Goal: Task Accomplishment & Management: Complete application form

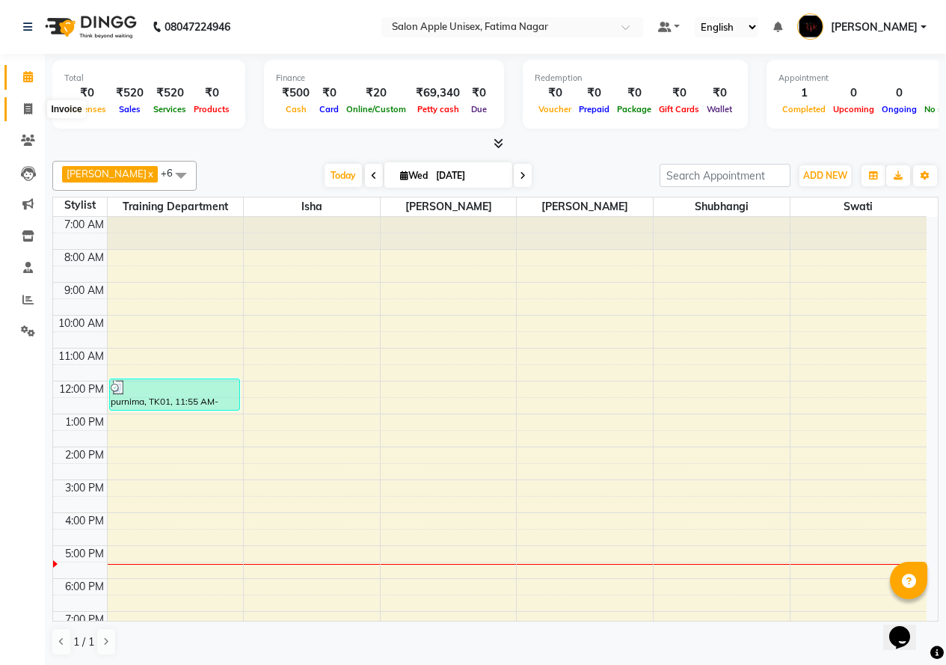
click at [28, 112] on icon at bounding box center [28, 108] width 8 height 11
select select "118"
select select "service"
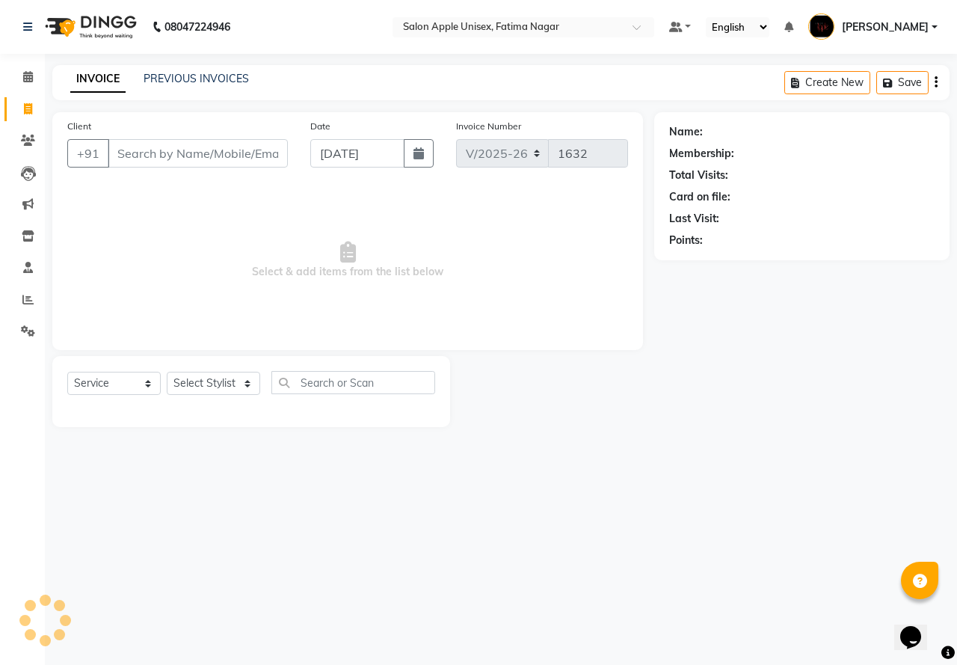
click at [143, 155] on input "Client" at bounding box center [198, 153] width 180 height 28
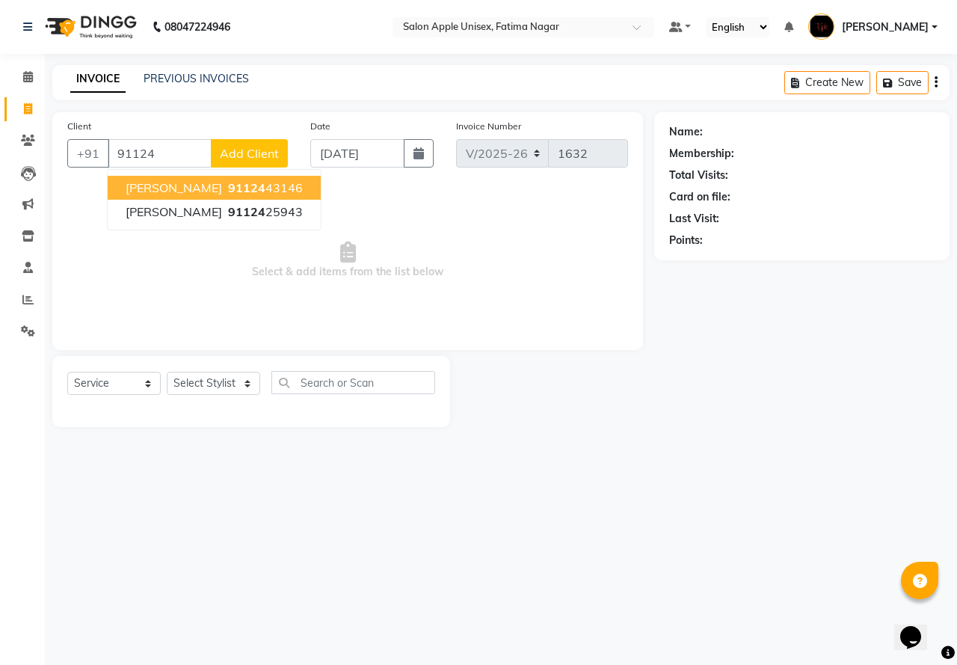
click at [196, 173] on ngb-typeahead-window "[PERSON_NAME] 91124 43146 [PERSON_NAME] 91124 25943" at bounding box center [214, 199] width 215 height 61
click at [228, 182] on span "91124" at bounding box center [246, 187] width 37 height 15
type input "9112443146"
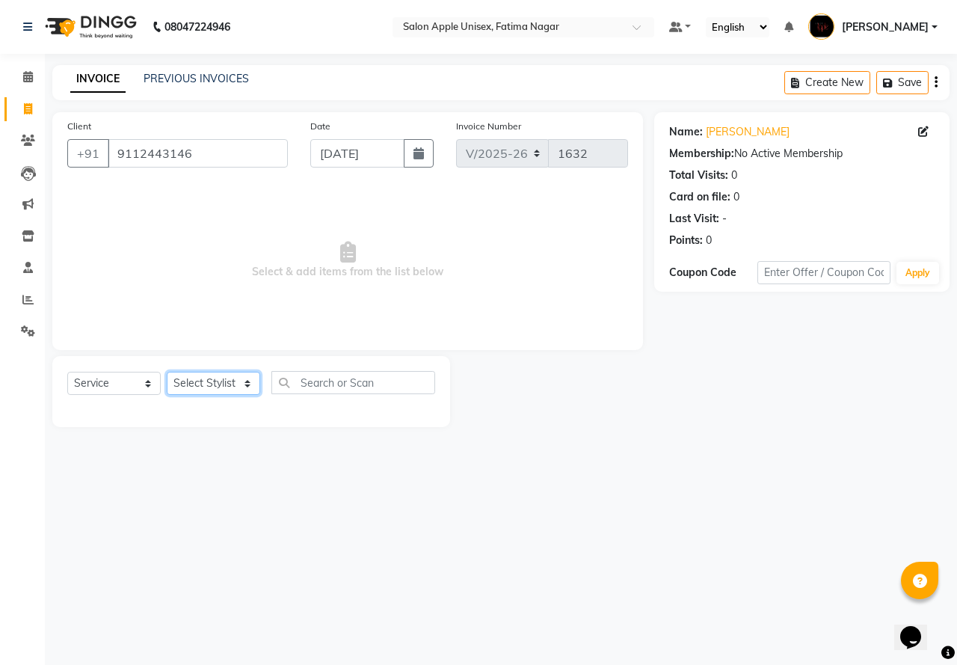
click at [217, 395] on select "Select Stylist [PERSON_NAME] [PERSON_NAME] [PERSON_NAME] [PERSON_NAME] Training…" at bounding box center [213, 383] width 93 height 23
select select "23905"
click at [167, 372] on select "Select Stylist [PERSON_NAME] [PERSON_NAME] [PERSON_NAME] [PERSON_NAME] Training…" at bounding box center [213, 383] width 93 height 23
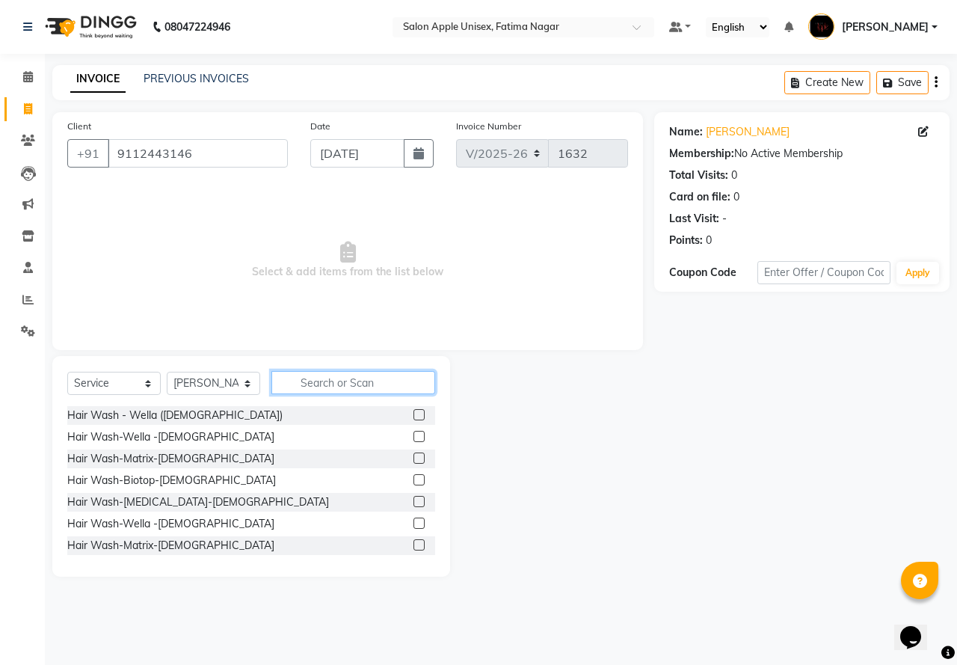
click at [313, 372] on input "text" at bounding box center [353, 382] width 164 height 23
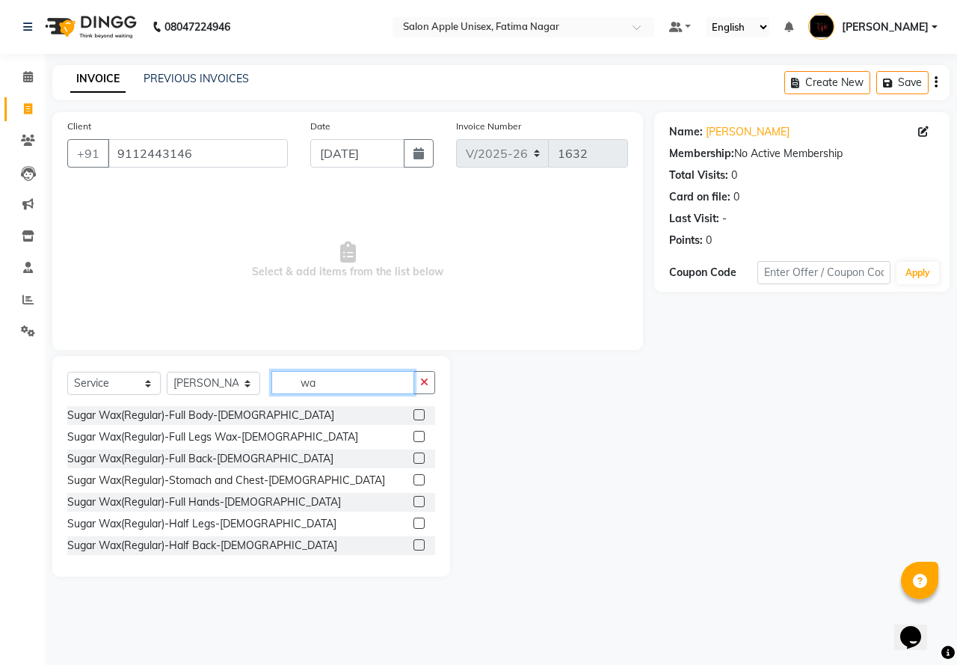
type input "w"
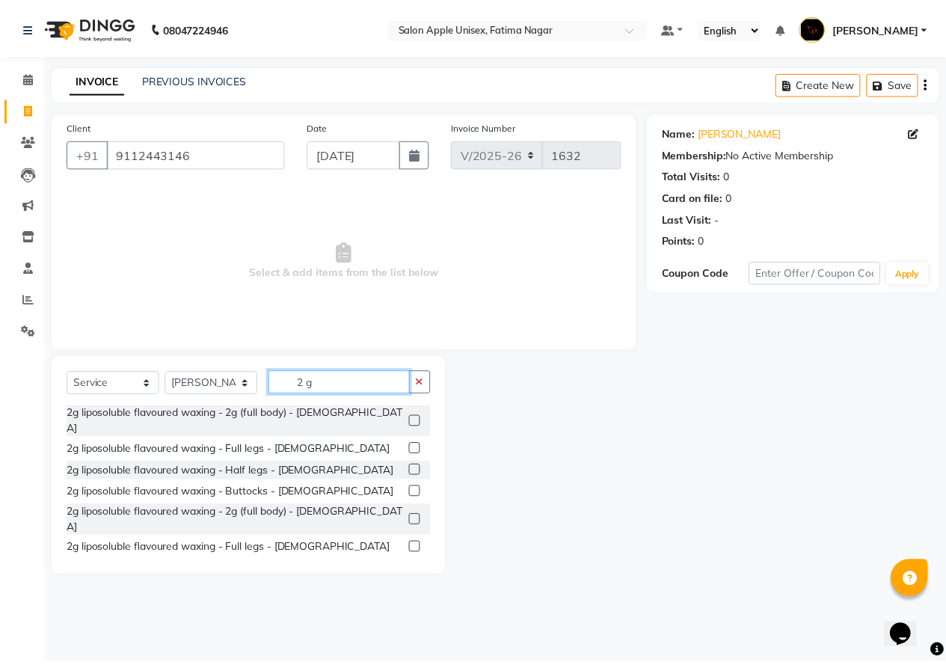
scroll to position [75, 0]
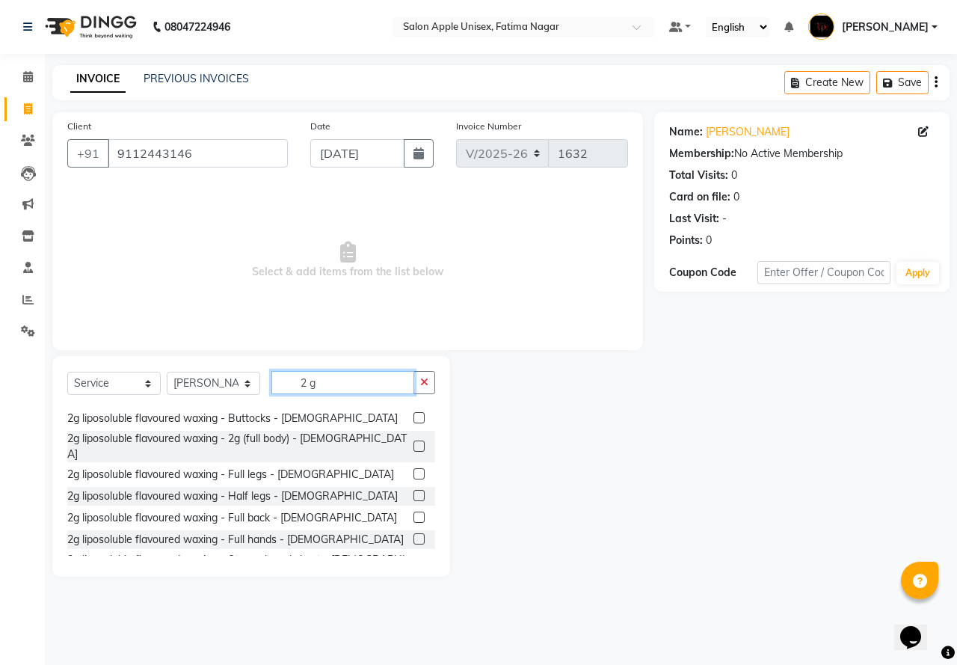
type input "2 g"
click at [413, 468] on label at bounding box center [418, 473] width 11 height 11
click at [413, 469] on input "checkbox" at bounding box center [418, 474] width 10 height 10
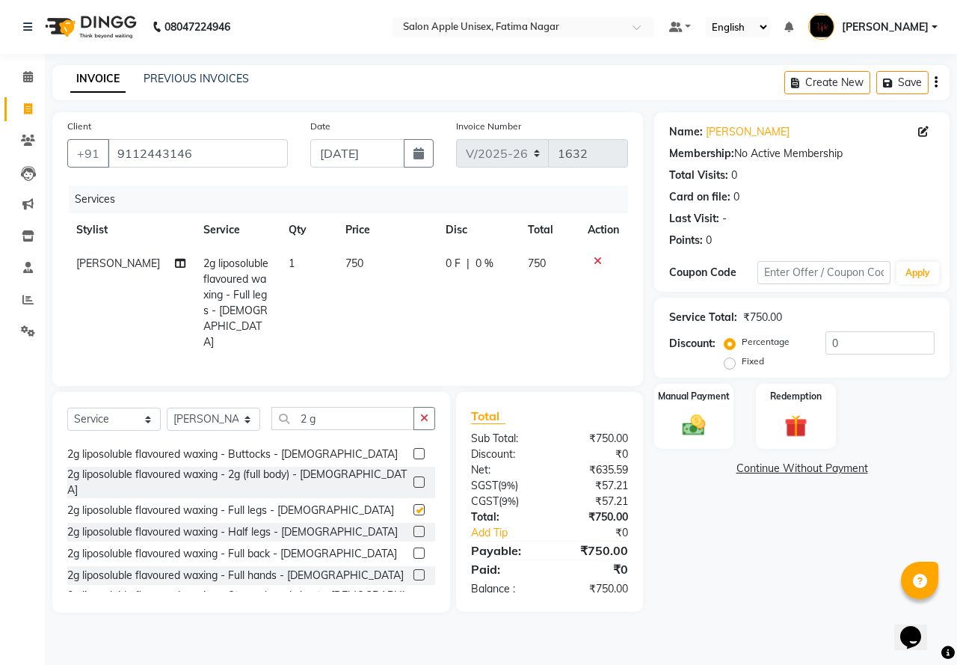
checkbox input "false"
click at [413, 569] on label at bounding box center [418, 574] width 11 height 11
click at [413, 570] on input "checkbox" at bounding box center [418, 575] width 10 height 10
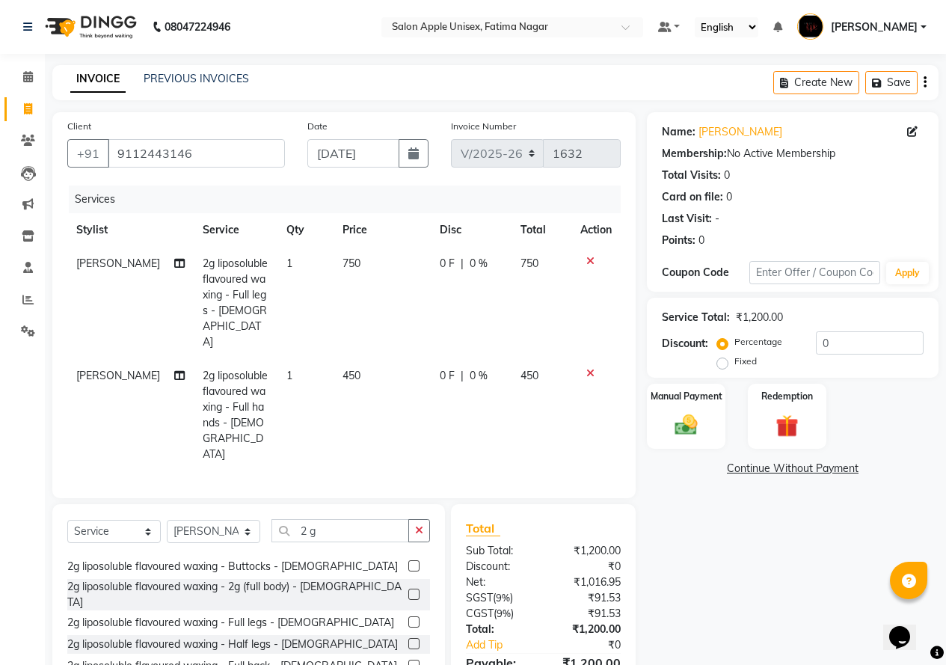
checkbox input "false"
click at [306, 519] on input "2 g" at bounding box center [340, 530] width 138 height 23
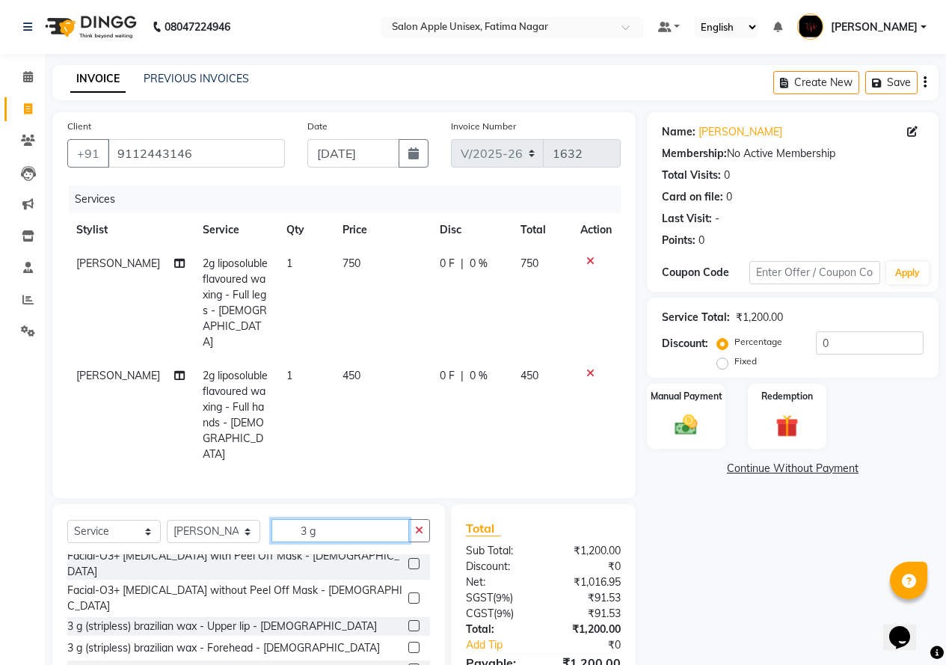
scroll to position [150, 0]
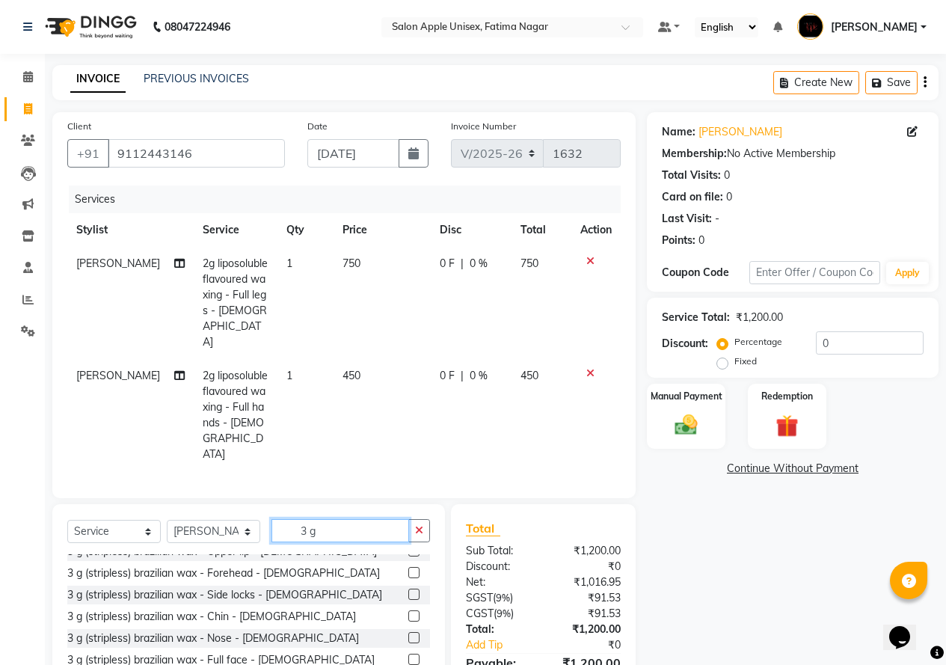
type input "3 g"
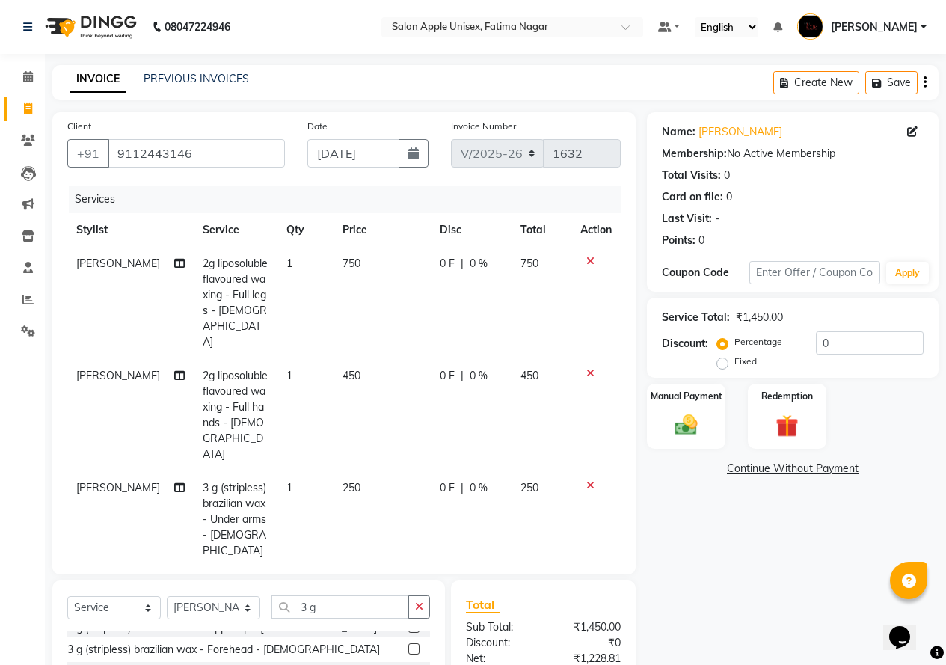
checkbox input "false"
click at [327, 595] on input "3 g" at bounding box center [340, 606] width 138 height 23
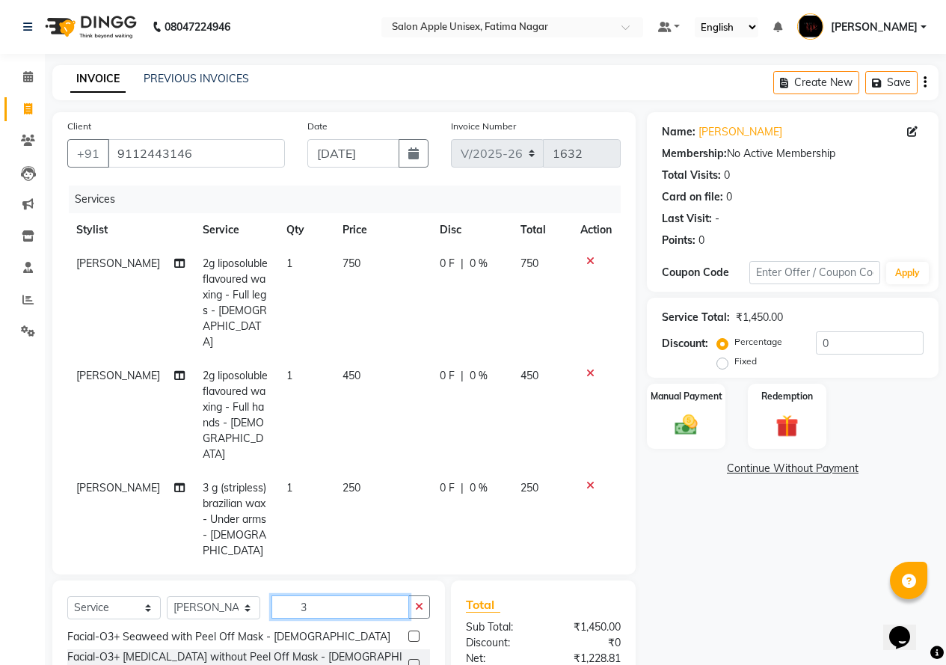
type input "3"
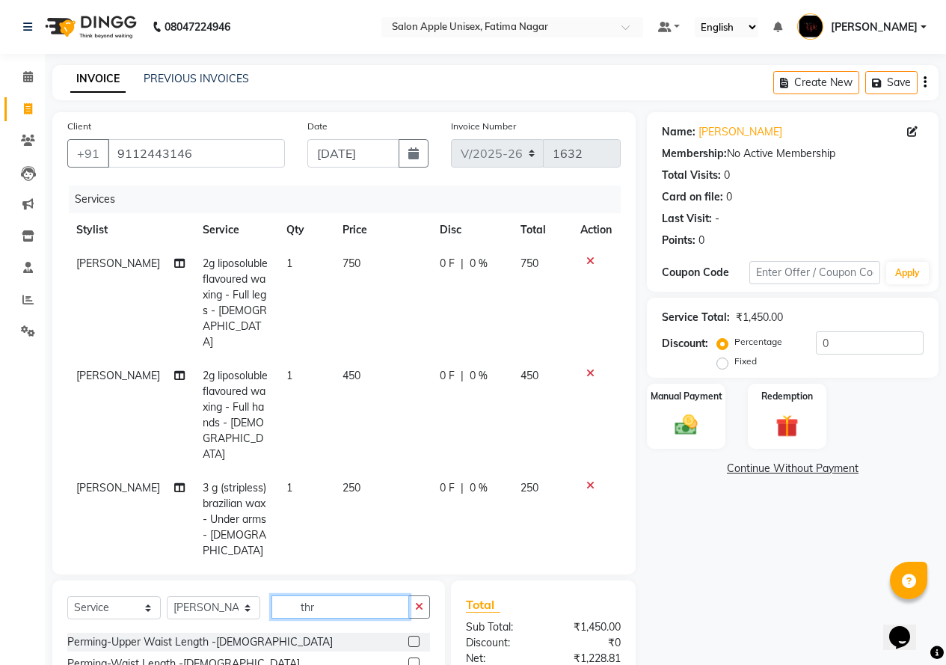
scroll to position [46, 0]
type input "thr"
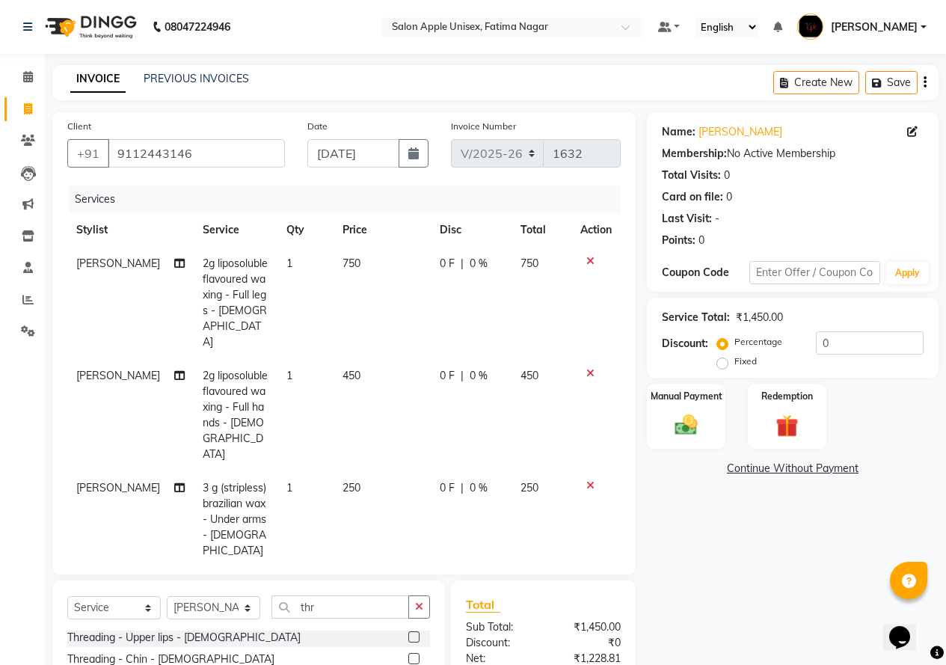
click at [408, 631] on label at bounding box center [413, 636] width 11 height 11
click at [408, 632] on input "checkbox" at bounding box center [413, 637] width 10 height 10
checkbox input "false"
click at [408, 656] on label at bounding box center [413, 658] width 11 height 11
click at [408, 656] on input "checkbox" at bounding box center [413, 659] width 10 height 10
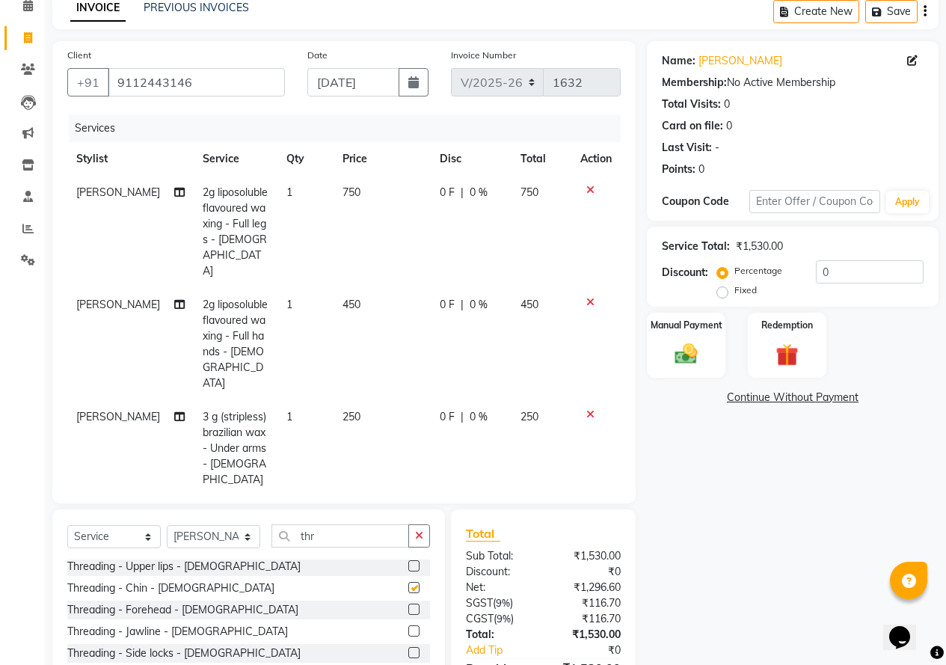
checkbox input "false"
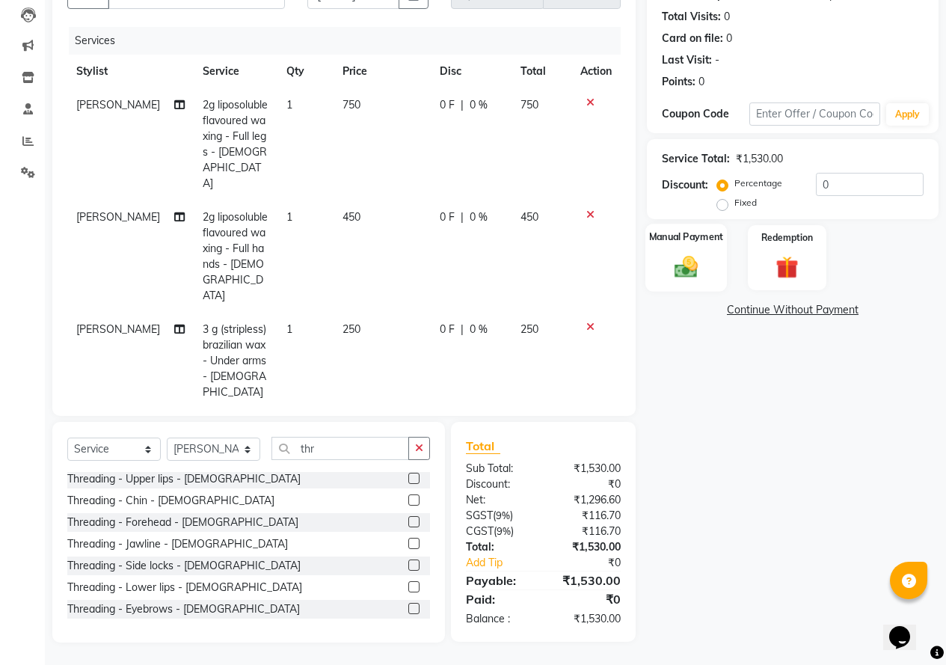
click at [675, 265] on img at bounding box center [686, 266] width 38 height 27
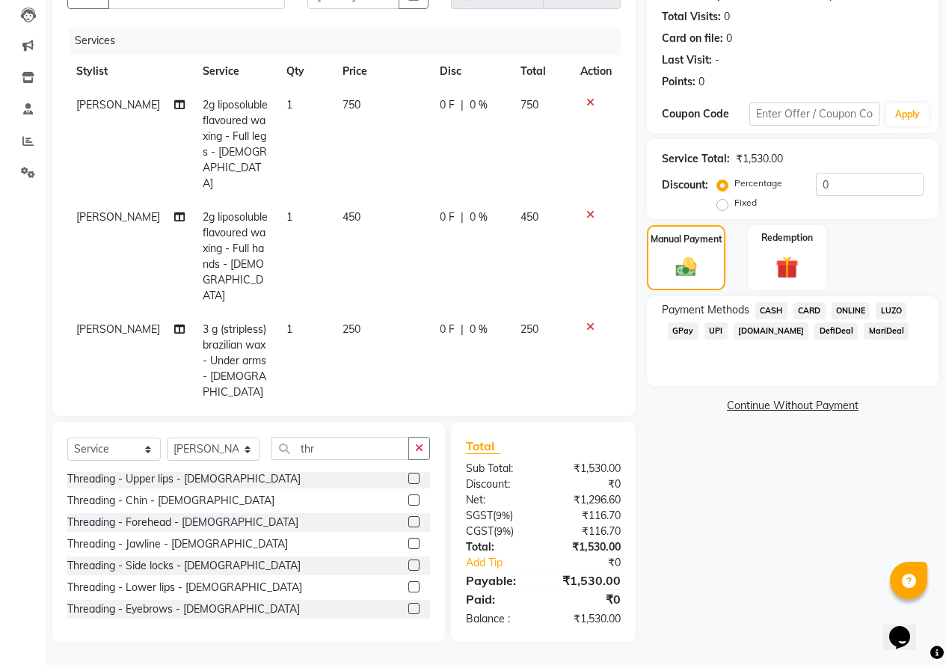
click at [849, 308] on span "ONLINE" at bounding box center [850, 310] width 39 height 17
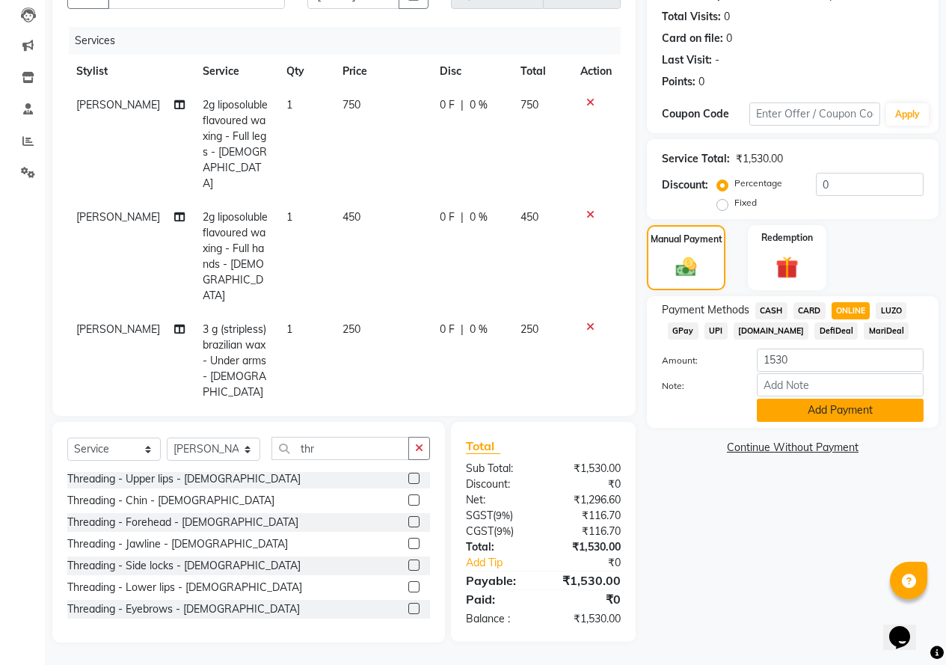
click at [806, 413] on button "Add Payment" at bounding box center [840, 409] width 167 height 23
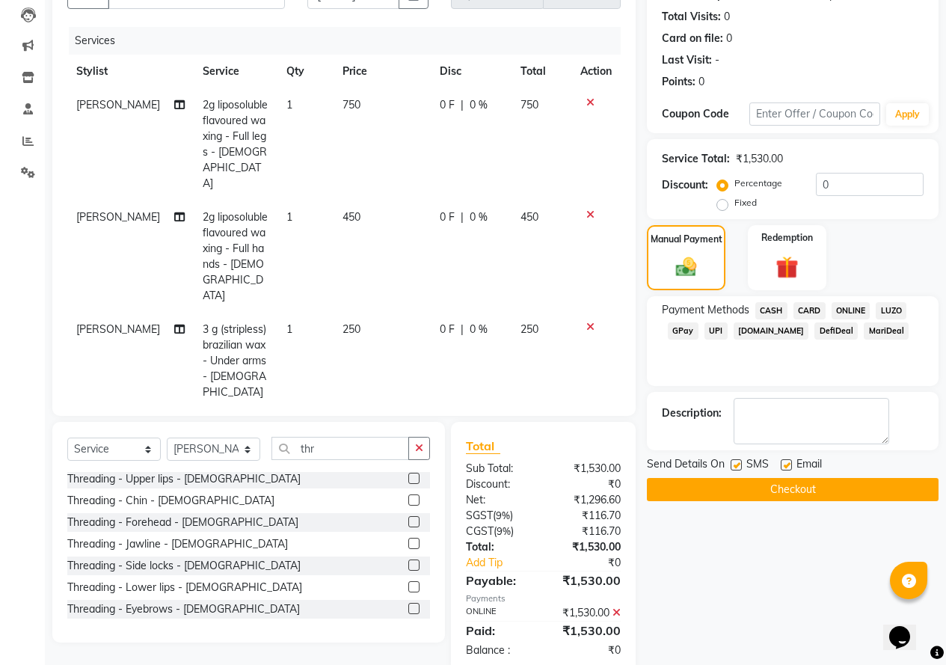
click at [783, 488] on button "Checkout" at bounding box center [793, 489] width 292 height 23
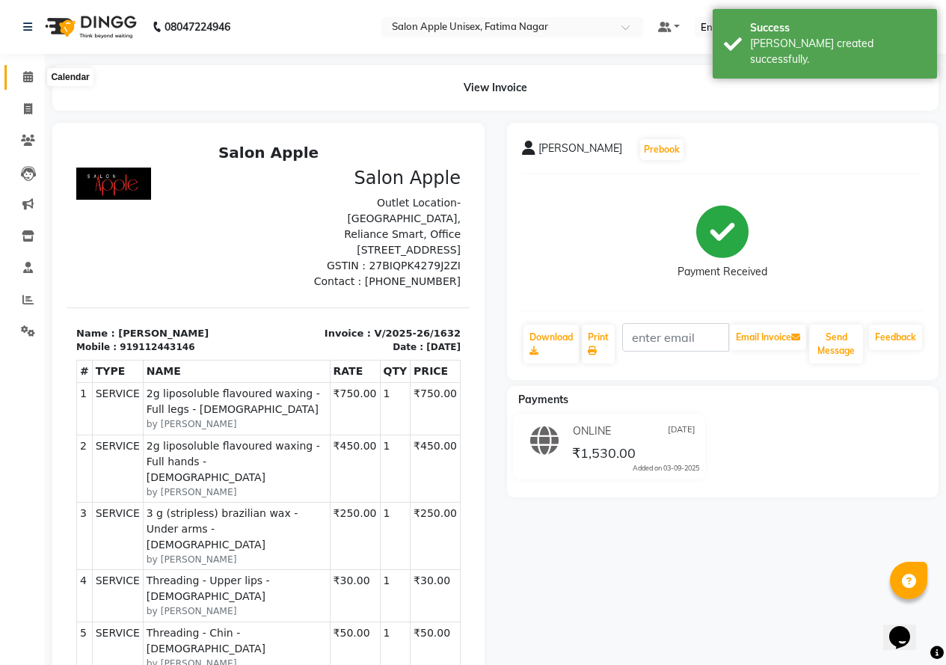
click at [28, 79] on icon at bounding box center [28, 76] width 10 height 11
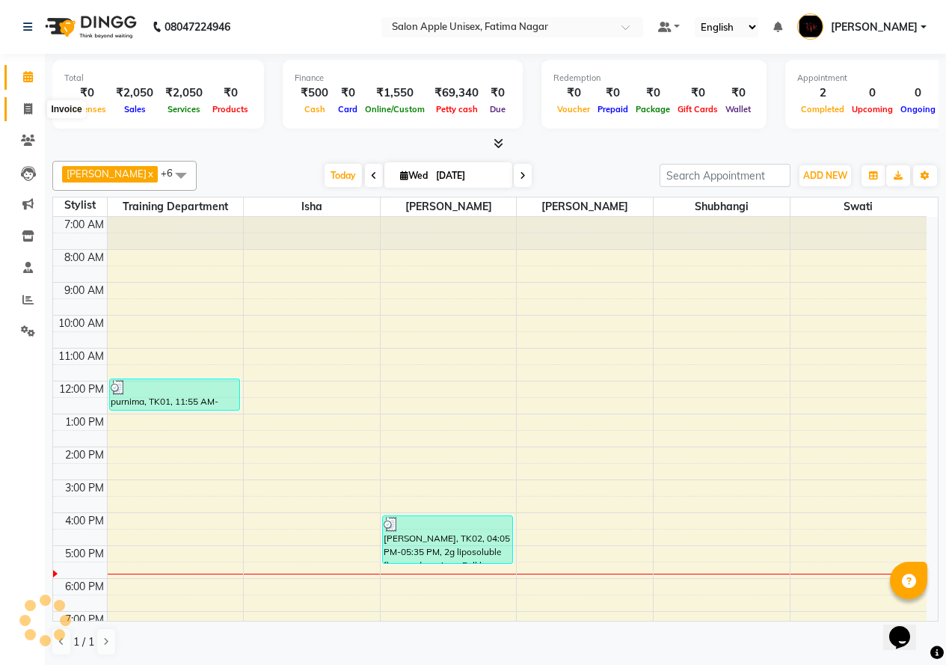
click at [32, 108] on span at bounding box center [28, 109] width 26 height 17
select select "service"
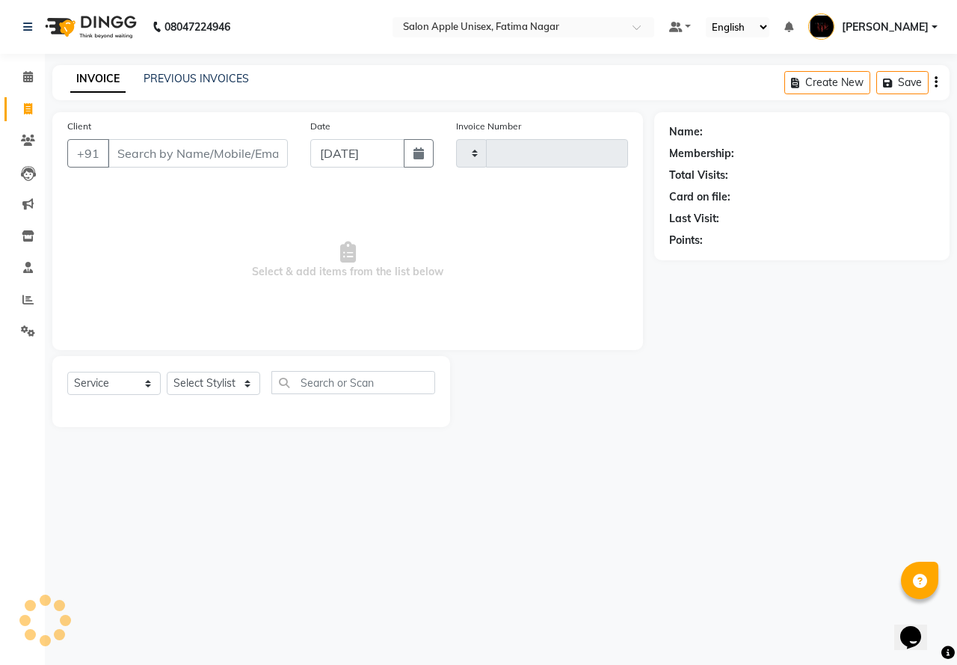
click at [135, 150] on input "Client" at bounding box center [198, 153] width 180 height 28
click at [211, 152] on input "9910336898" at bounding box center [198, 153] width 180 height 28
type input "9910336898"
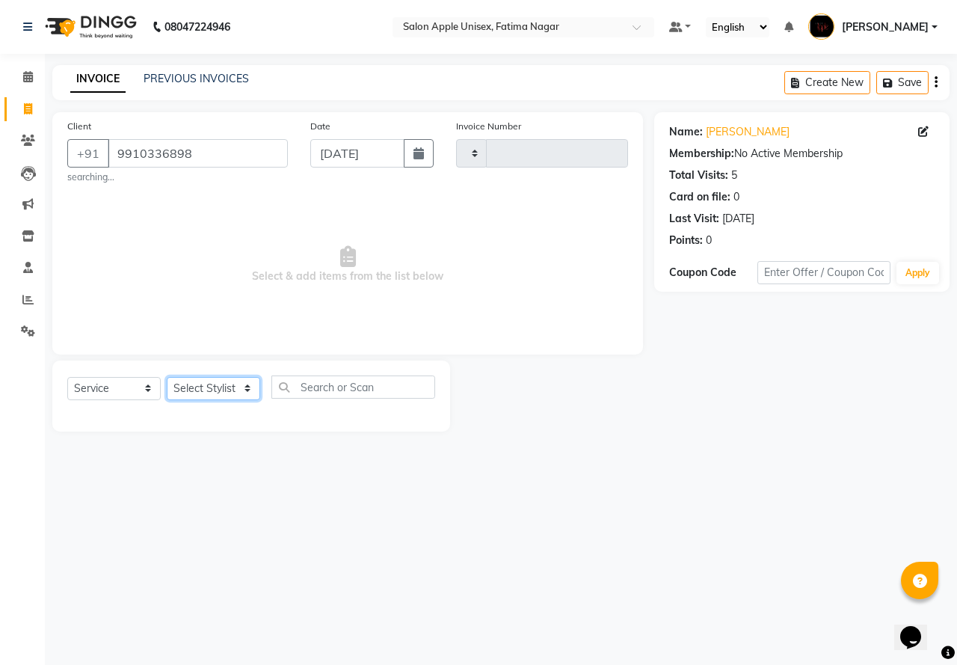
click at [206, 387] on select "Select Stylist" at bounding box center [213, 388] width 93 height 23
click at [203, 395] on select "Select Stylist" at bounding box center [213, 388] width 93 height 23
click at [206, 380] on select "Select Stylist" at bounding box center [213, 388] width 93 height 23
click at [167, 377] on select "Select Stylist" at bounding box center [213, 388] width 93 height 23
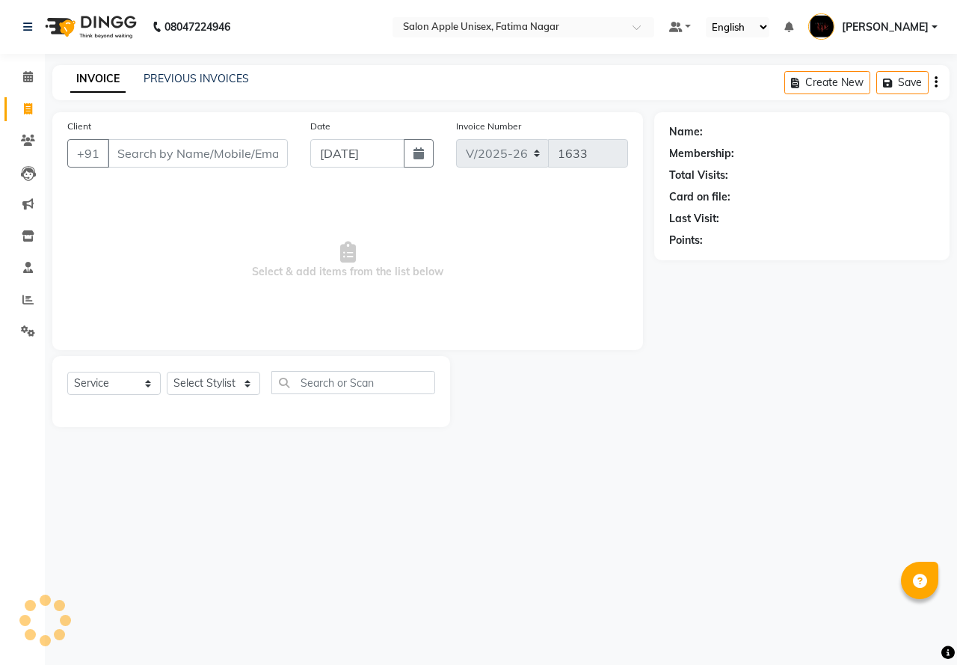
select select "118"
select select "service"
type input "9910336898"
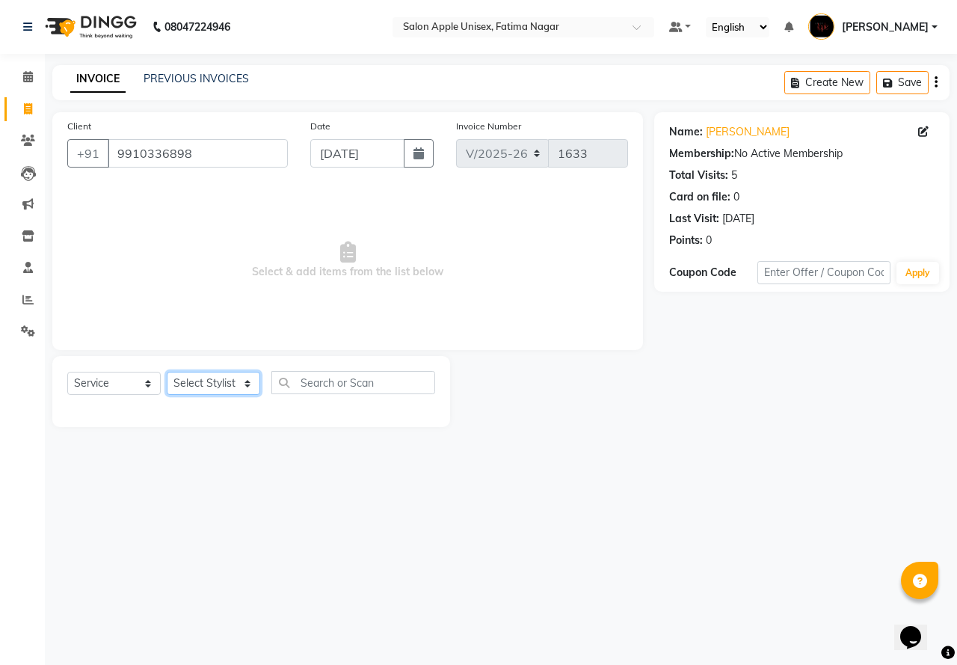
click at [209, 391] on select "Select Stylist [PERSON_NAME] [PERSON_NAME] [PERSON_NAME] [PERSON_NAME] Training…" at bounding box center [213, 383] width 93 height 23
select select "11051"
click at [167, 372] on select "Select Stylist [PERSON_NAME] [PERSON_NAME] [PERSON_NAME] [PERSON_NAME] Training…" at bounding box center [213, 383] width 93 height 23
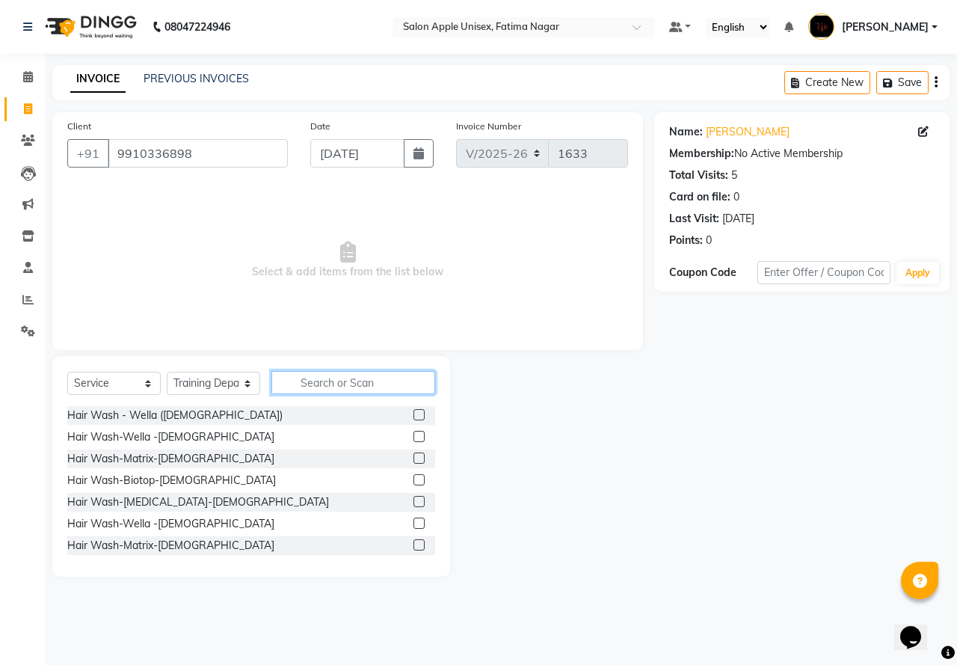
click at [313, 387] on input "text" at bounding box center [353, 382] width 164 height 23
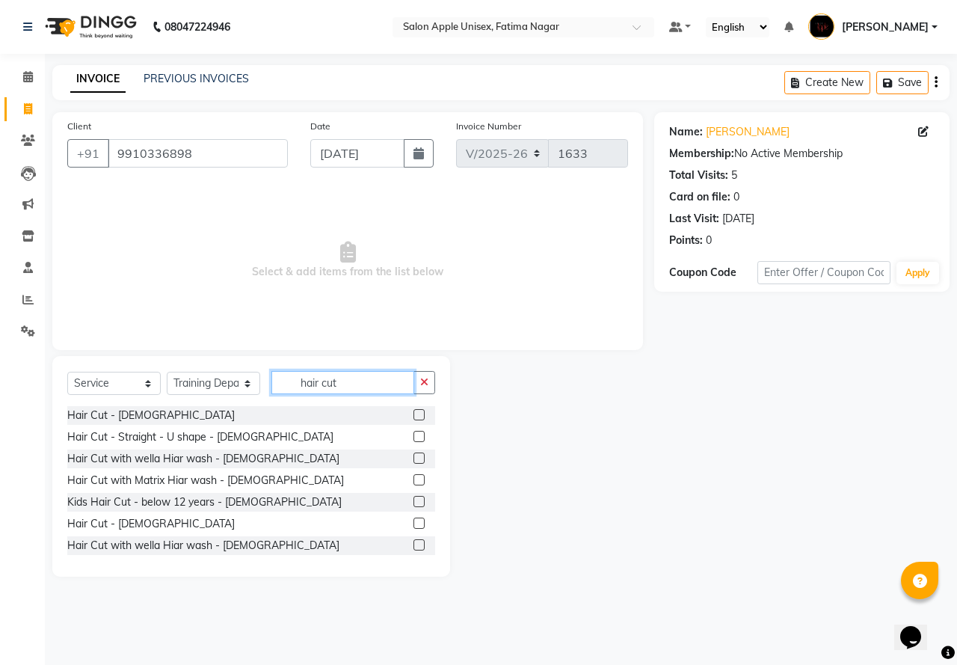
type input "hair cut"
click at [413, 418] on label at bounding box center [418, 414] width 11 height 11
click at [413, 418] on input "checkbox" at bounding box center [418, 415] width 10 height 10
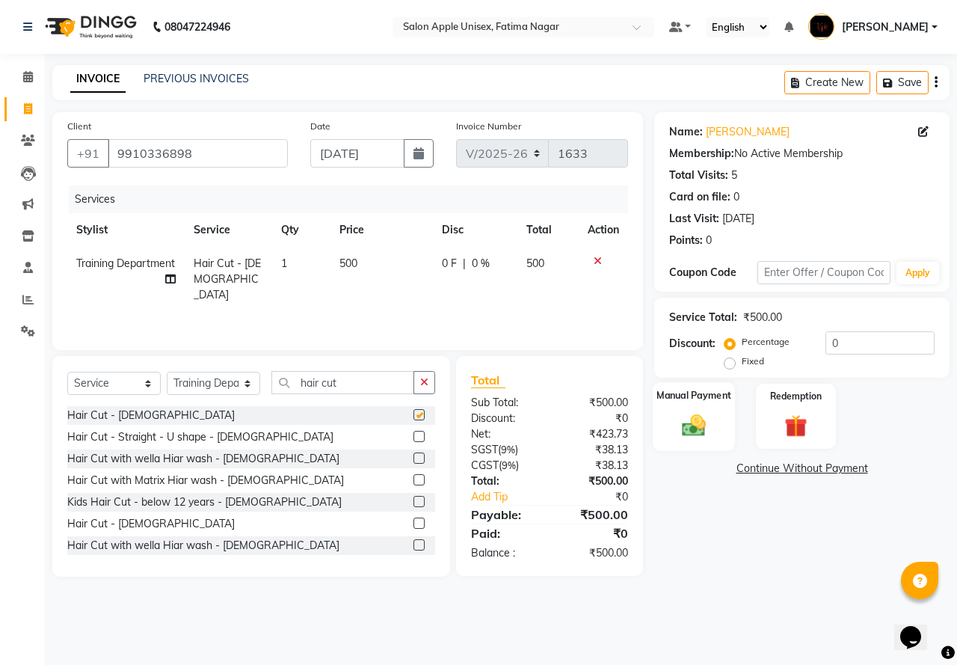
checkbox input "false"
click at [223, 378] on select "Select Stylist [PERSON_NAME] [PERSON_NAME] [PERSON_NAME] [PERSON_NAME] Training…" at bounding box center [213, 383] width 93 height 23
select select "83916"
click at [167, 372] on select "Select Stylist [PERSON_NAME] [PERSON_NAME] [PERSON_NAME] [PERSON_NAME] Training…" at bounding box center [213, 383] width 93 height 23
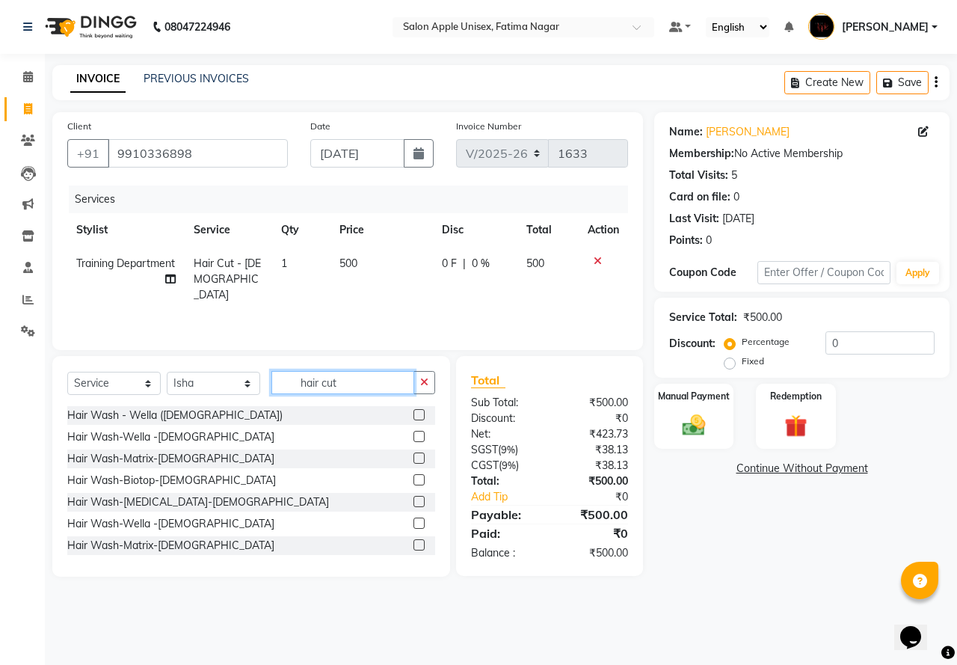
click at [338, 380] on input "hair cut" at bounding box center [342, 382] width 143 height 23
type input "h"
type input "thr"
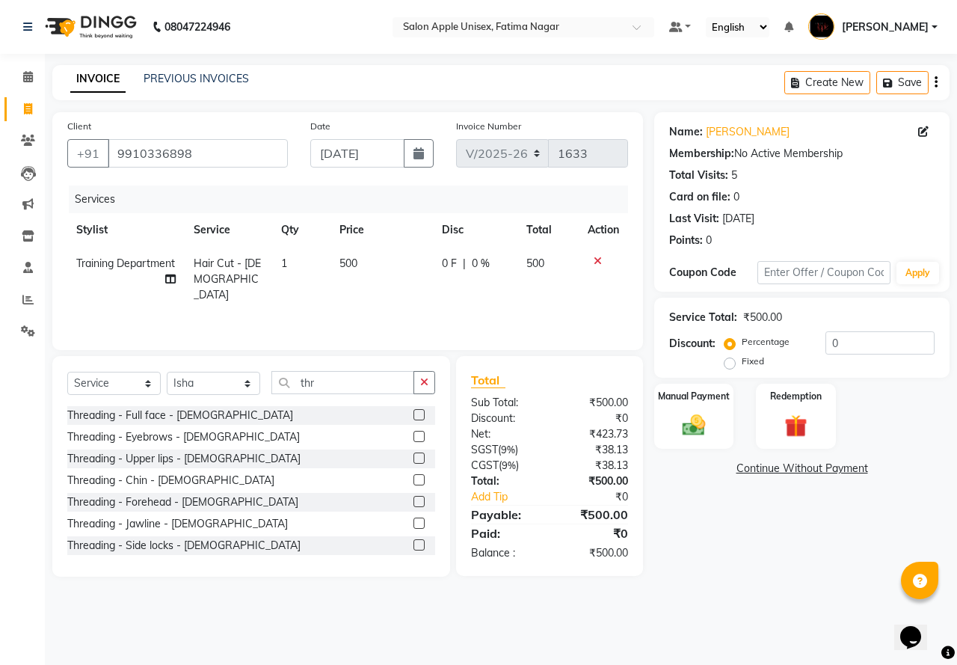
click at [413, 436] on label at bounding box center [418, 436] width 11 height 11
click at [413, 436] on input "checkbox" at bounding box center [418, 437] width 10 height 10
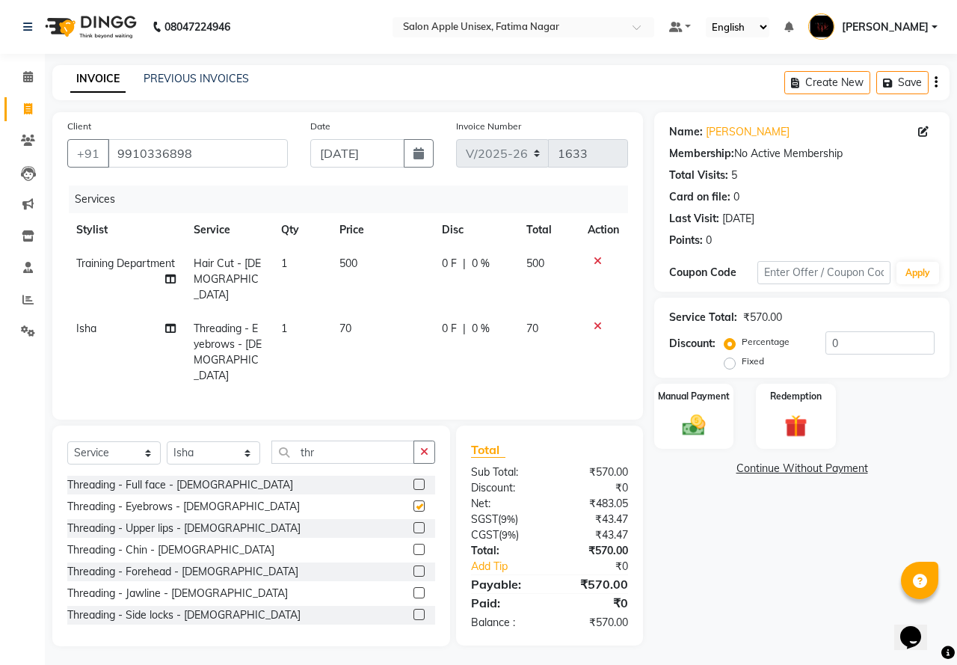
checkbox input "false"
click at [698, 429] on img at bounding box center [693, 425] width 39 height 28
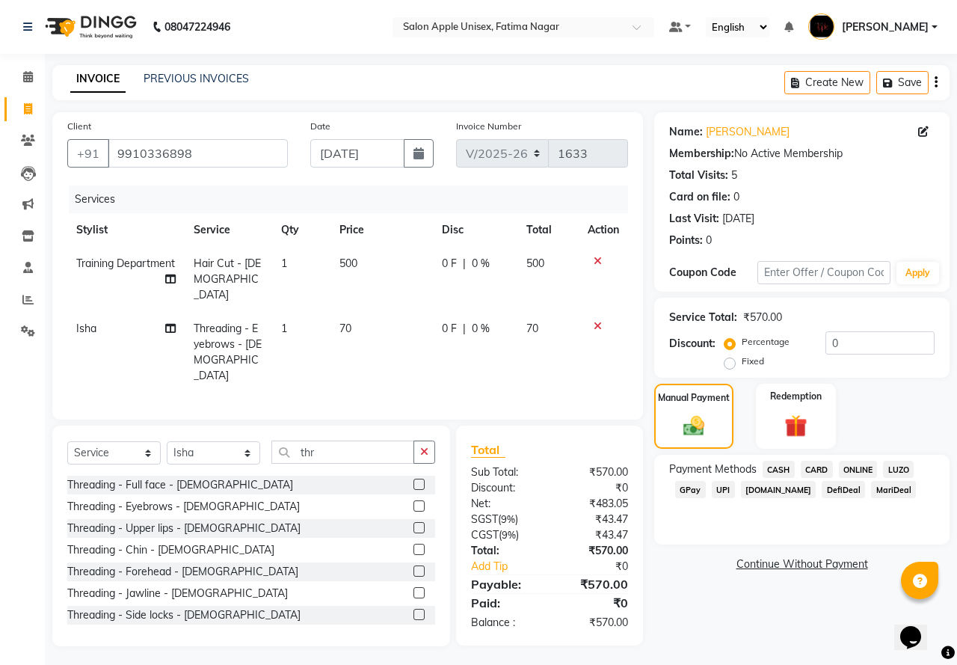
click at [776, 466] on span "CASH" at bounding box center [779, 469] width 32 height 17
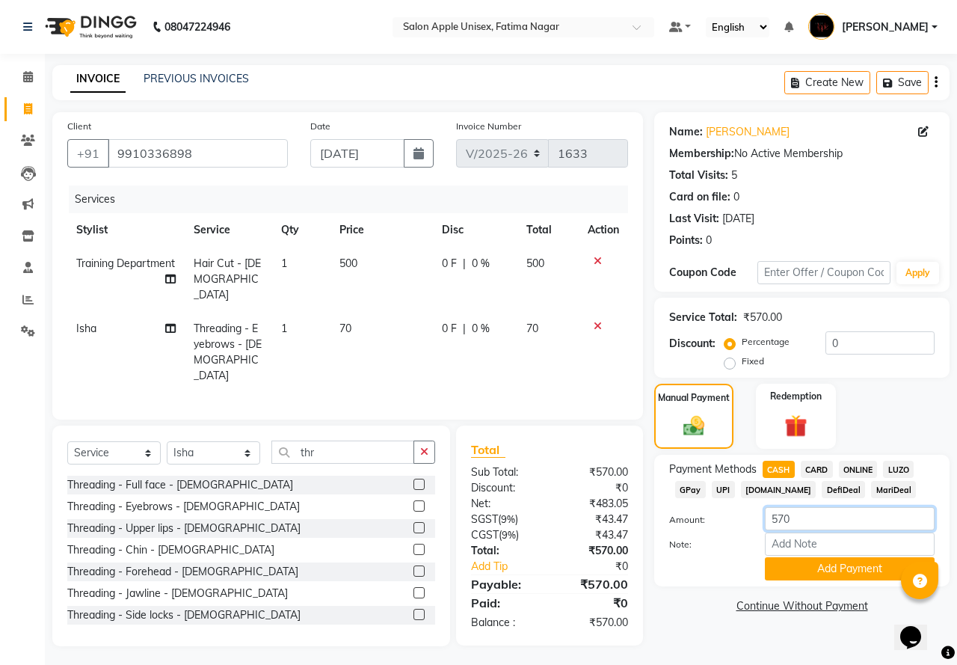
click at [778, 517] on input "570" at bounding box center [850, 518] width 170 height 23
click at [786, 517] on input "570" at bounding box center [850, 518] width 170 height 23
type input "500"
click at [830, 577] on button "Add Payment" at bounding box center [850, 568] width 170 height 23
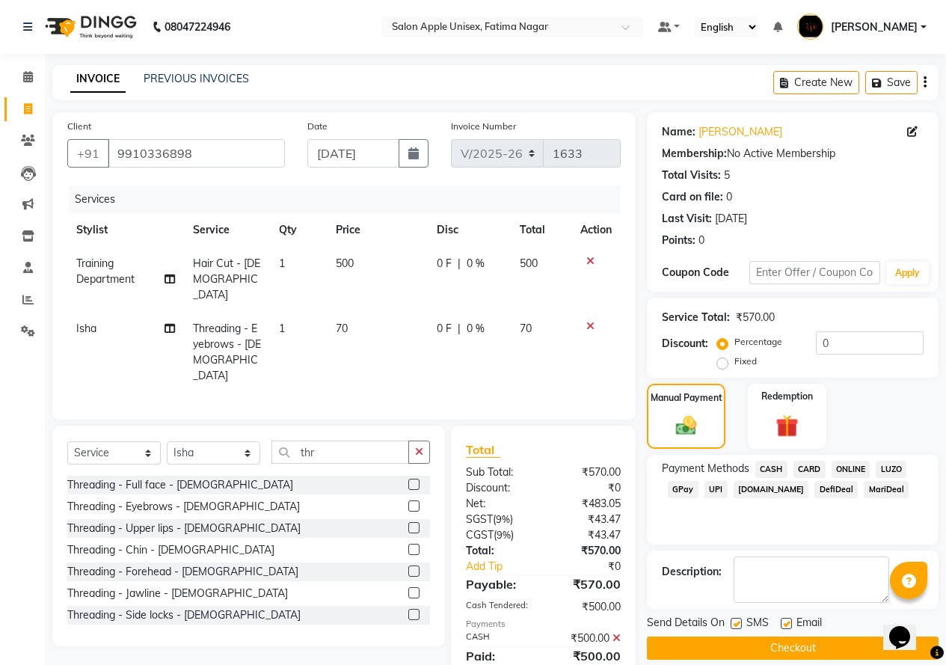
click at [846, 468] on span "ONLINE" at bounding box center [850, 469] width 39 height 17
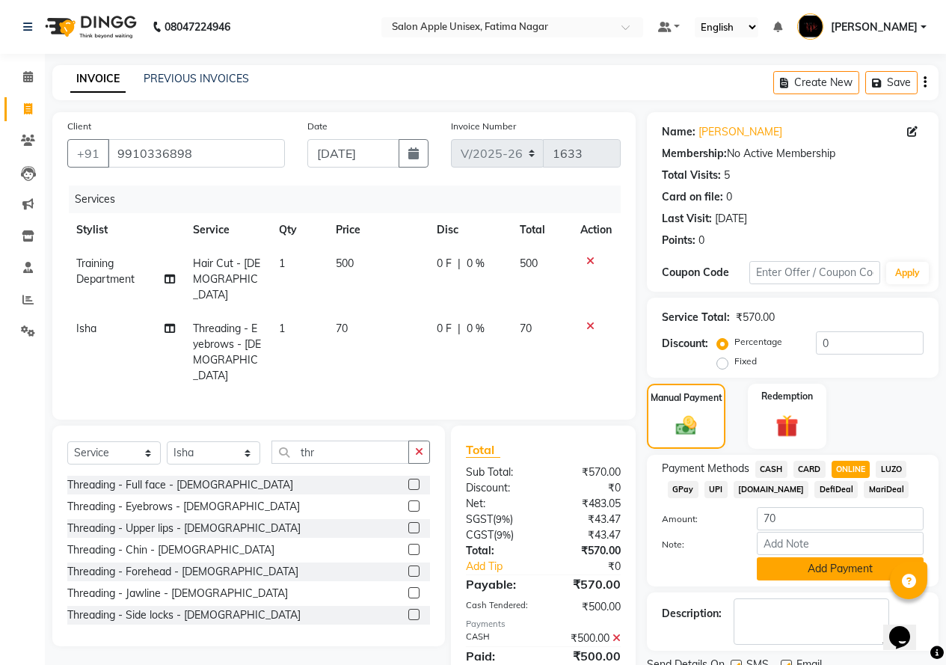
click at [832, 570] on button "Add Payment" at bounding box center [840, 568] width 167 height 23
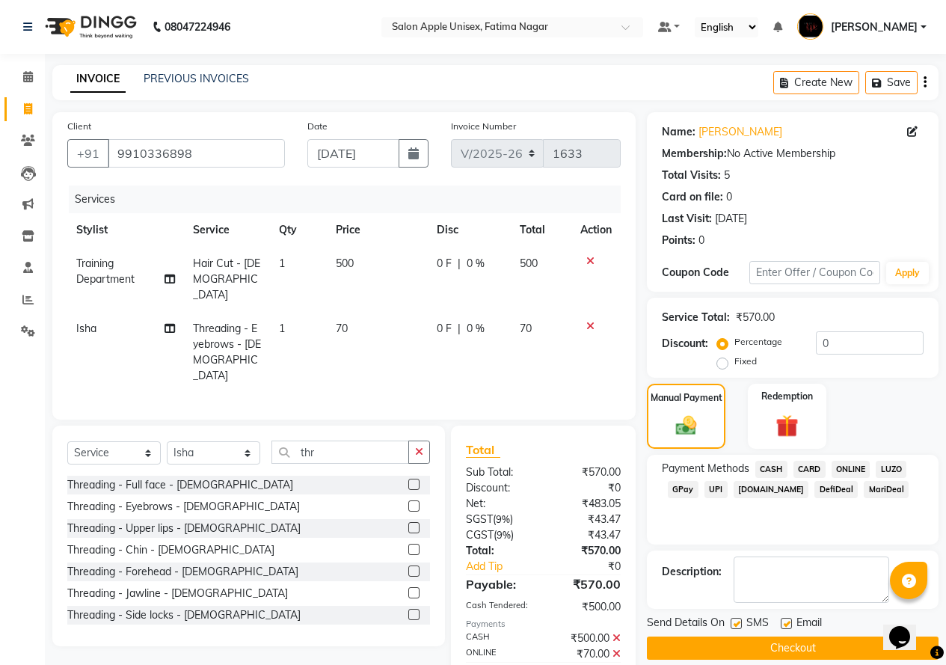
scroll to position [52, 0]
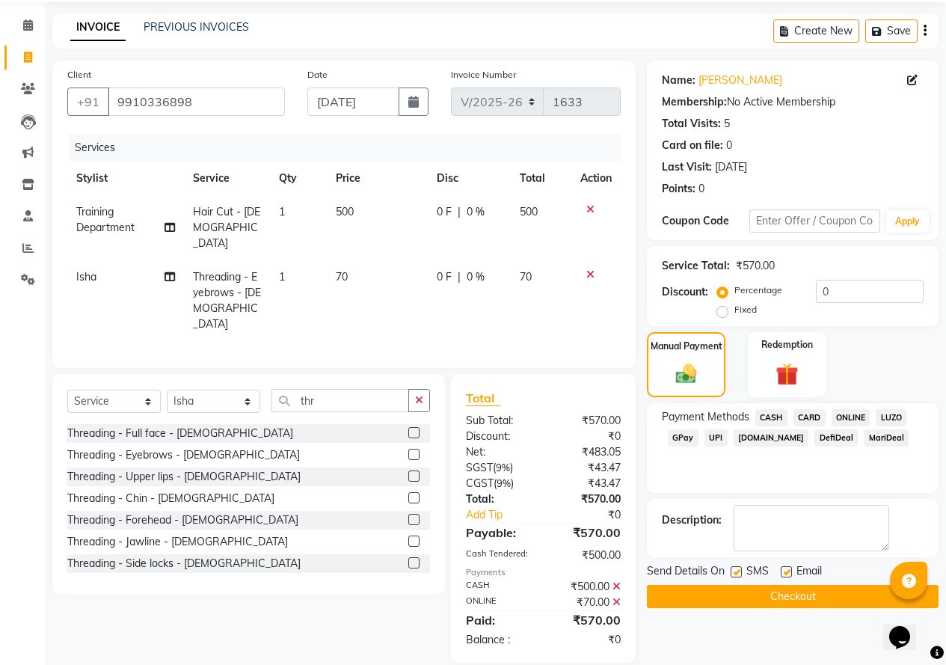
click at [781, 598] on button "Checkout" at bounding box center [793, 596] width 292 height 23
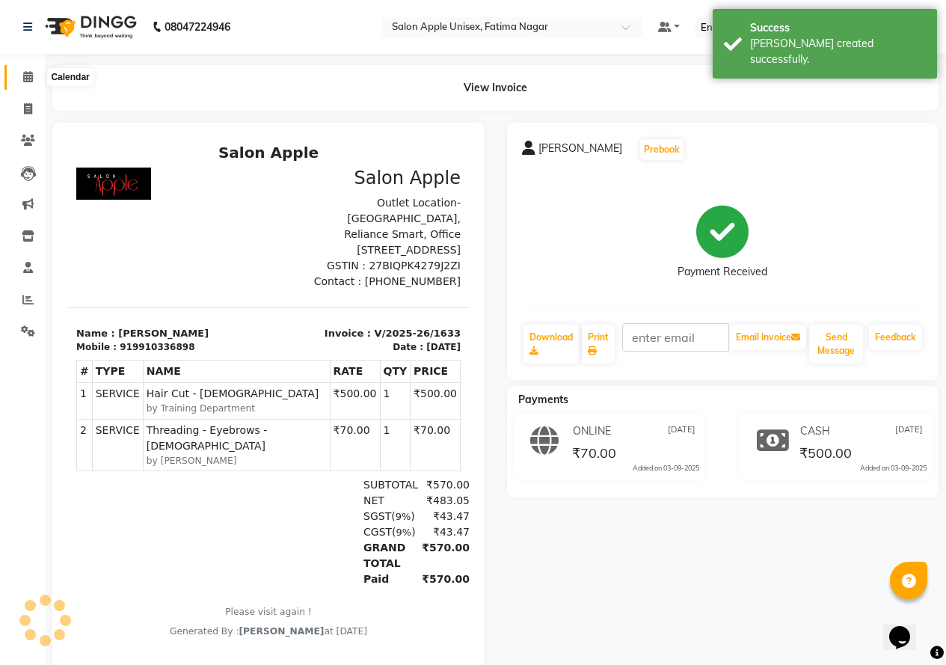
click at [19, 83] on span at bounding box center [28, 77] width 26 height 17
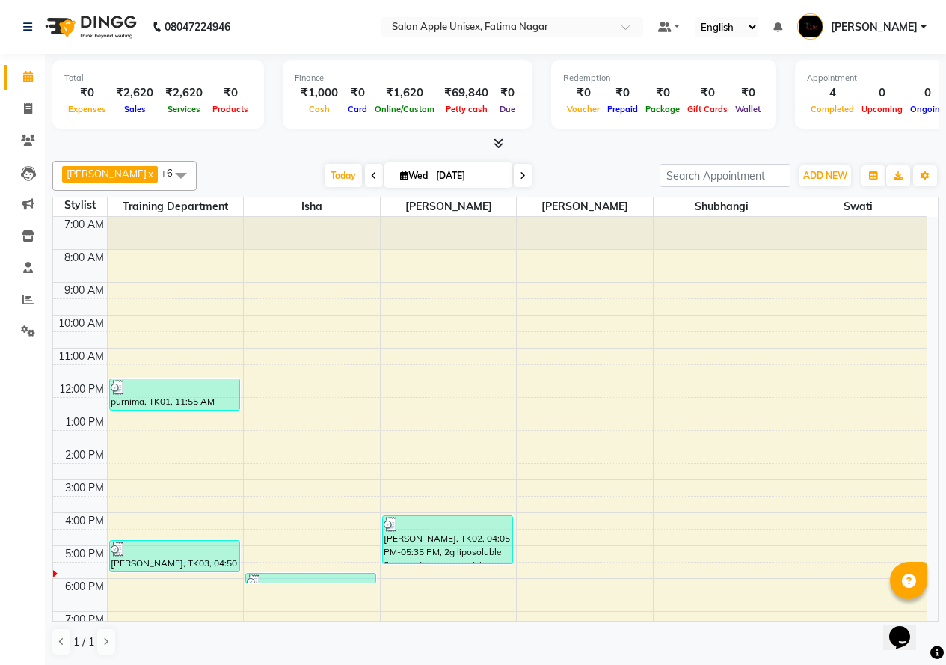
scroll to position [1, 0]
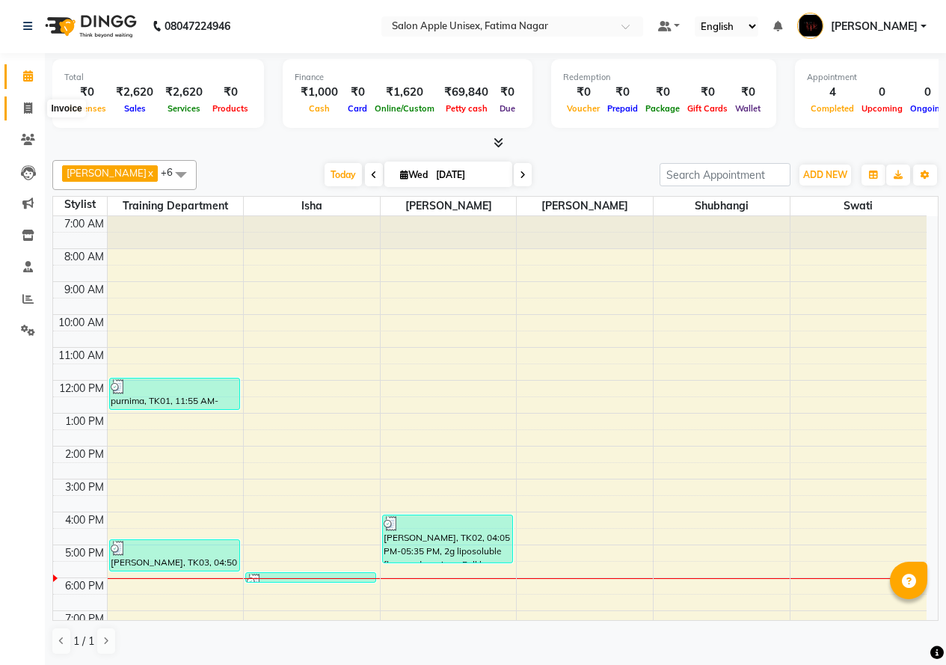
click at [28, 114] on span at bounding box center [28, 108] width 26 height 17
select select "service"
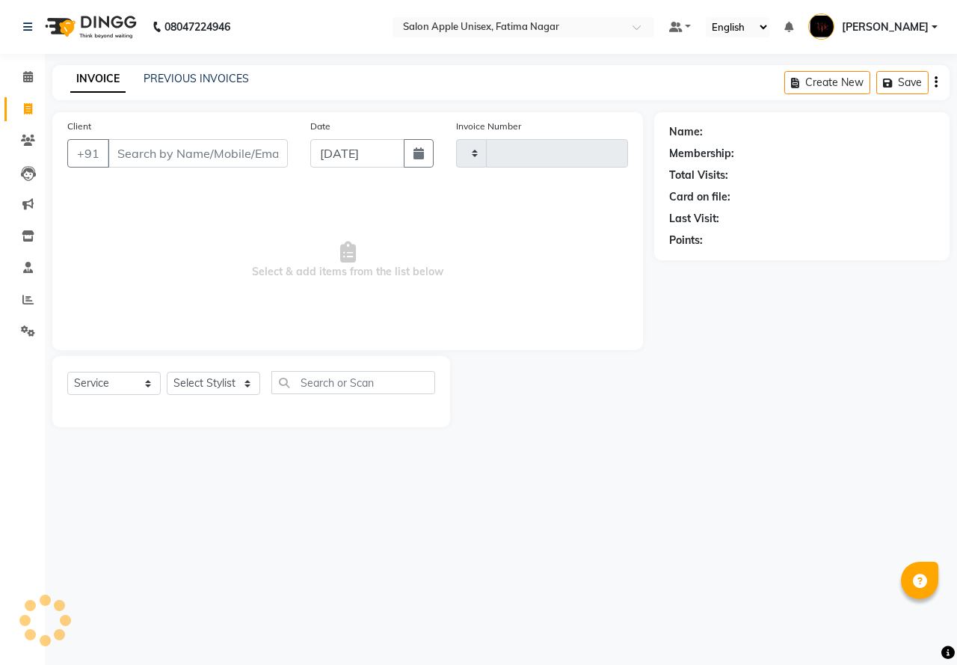
click at [150, 153] on input "Client" at bounding box center [198, 153] width 180 height 28
type input "9010336"
click at [235, 149] on span "Add Client" at bounding box center [249, 153] width 59 height 15
select select
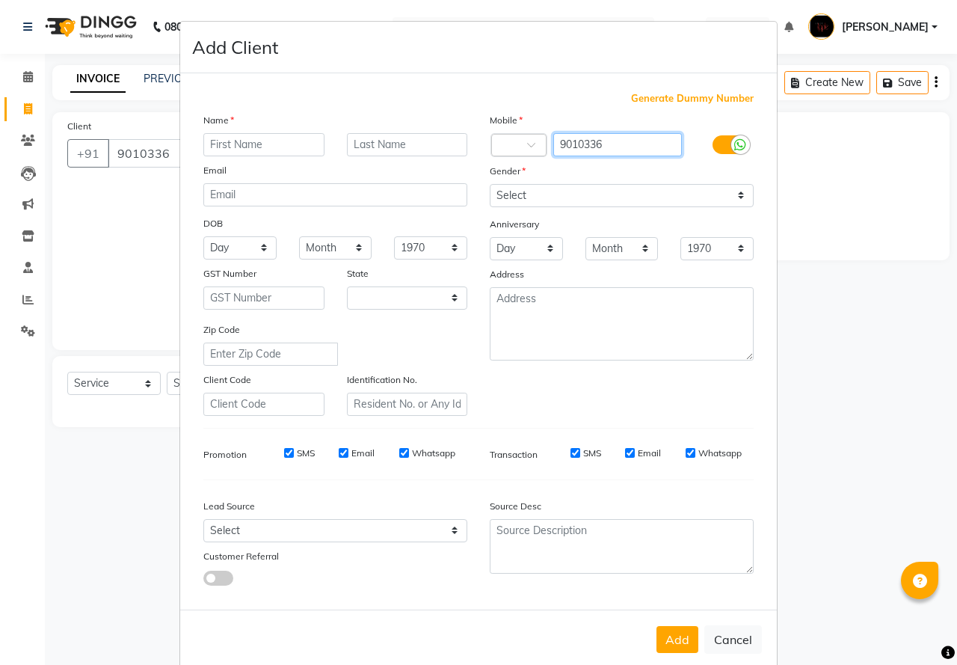
click at [606, 146] on input "9010336" at bounding box center [617, 144] width 129 height 23
type input "9010336898"
click at [217, 147] on input "text" at bounding box center [263, 144] width 121 height 23
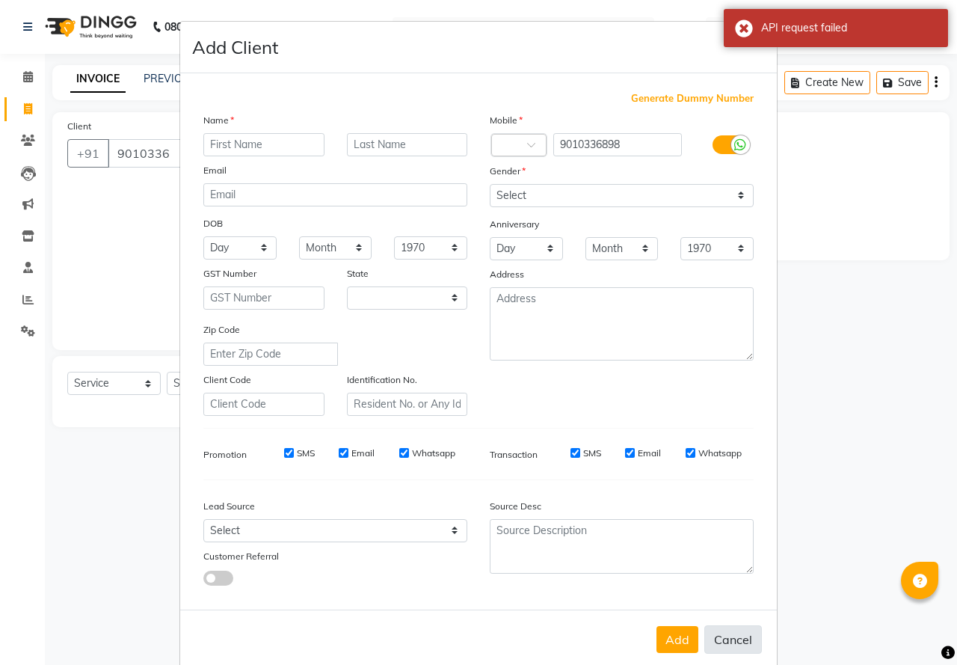
click at [724, 642] on button "Cancel" at bounding box center [733, 639] width 58 height 28
select select
select select "null"
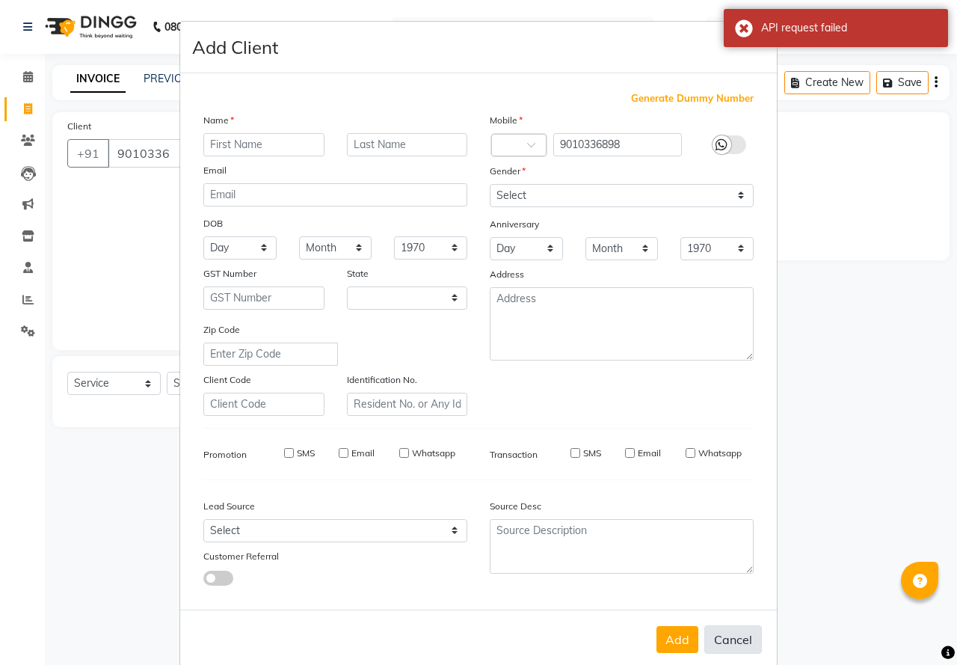
select select
checkbox input "false"
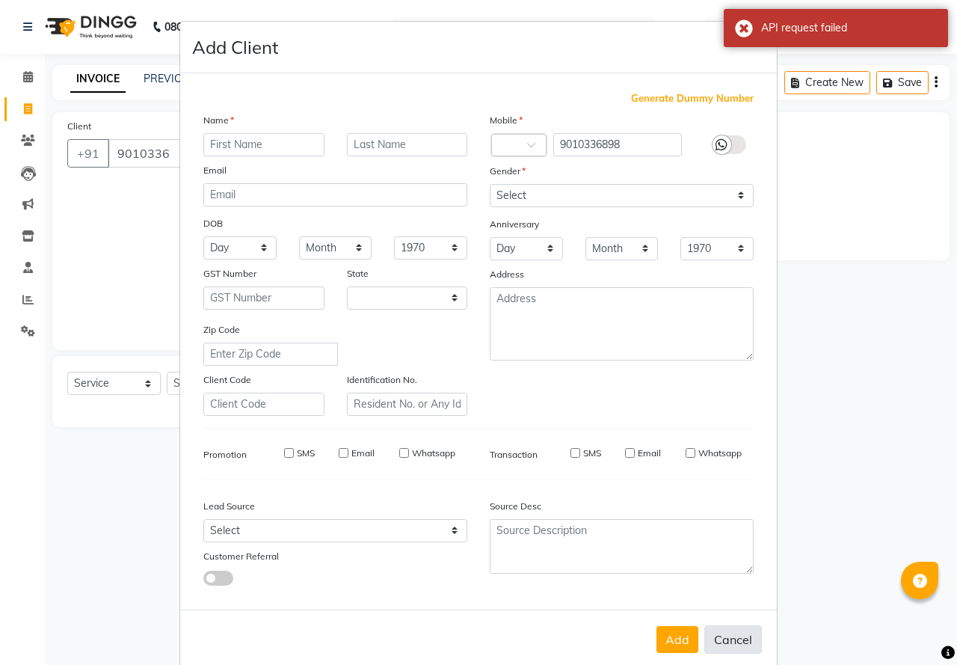
checkbox input "false"
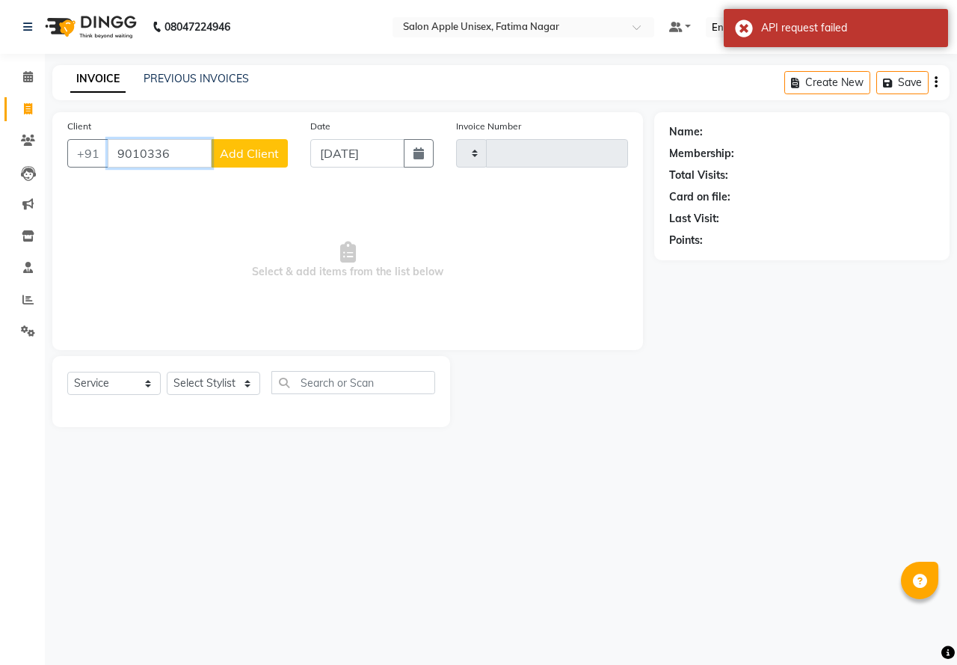
click at [178, 151] on input "9010336" at bounding box center [160, 153] width 104 height 28
type input "901"
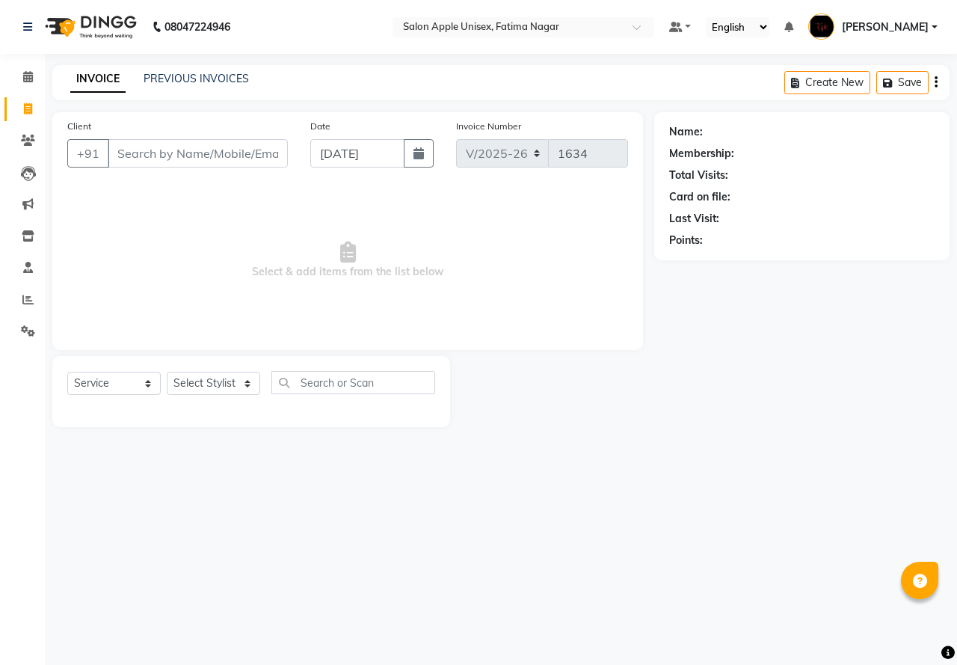
select select "118"
select select "service"
type input "0"
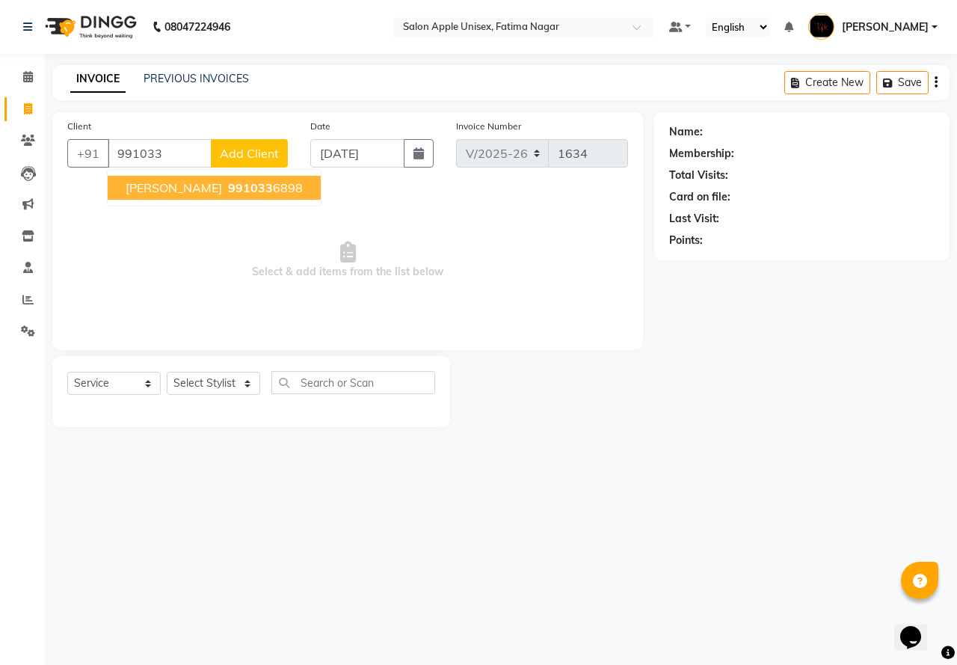
click at [228, 187] on span "991033" at bounding box center [250, 187] width 45 height 15
type input "9910336898"
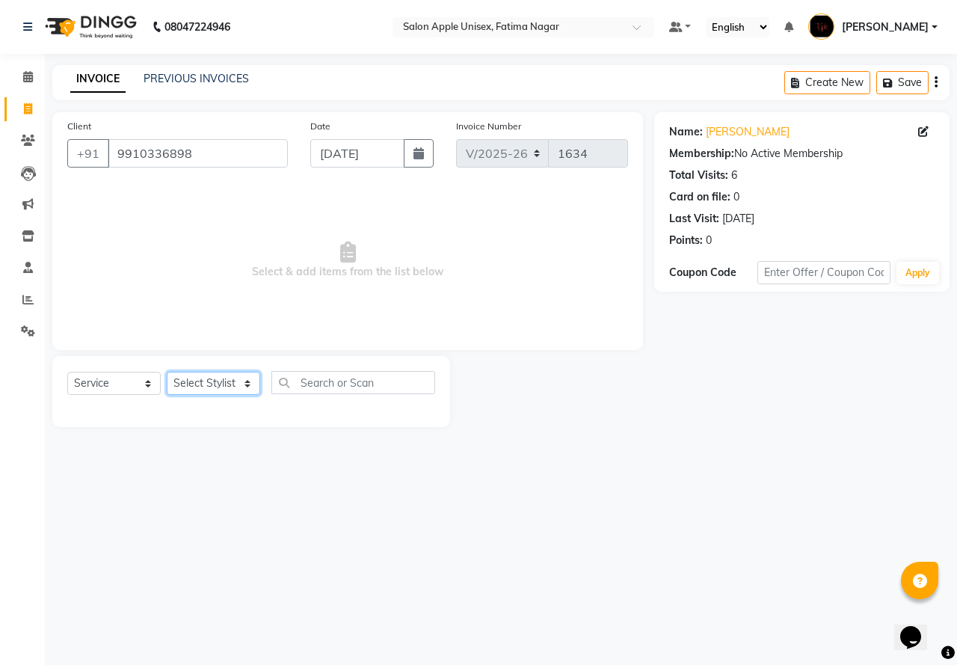
click at [194, 384] on select "Select Stylist [PERSON_NAME] [PERSON_NAME] [PERSON_NAME] [PERSON_NAME] Training…" at bounding box center [213, 383] width 93 height 23
select select "83916"
click at [167, 372] on select "Select Stylist [PERSON_NAME] [PERSON_NAME] [PERSON_NAME] [PERSON_NAME] Training…" at bounding box center [213, 383] width 93 height 23
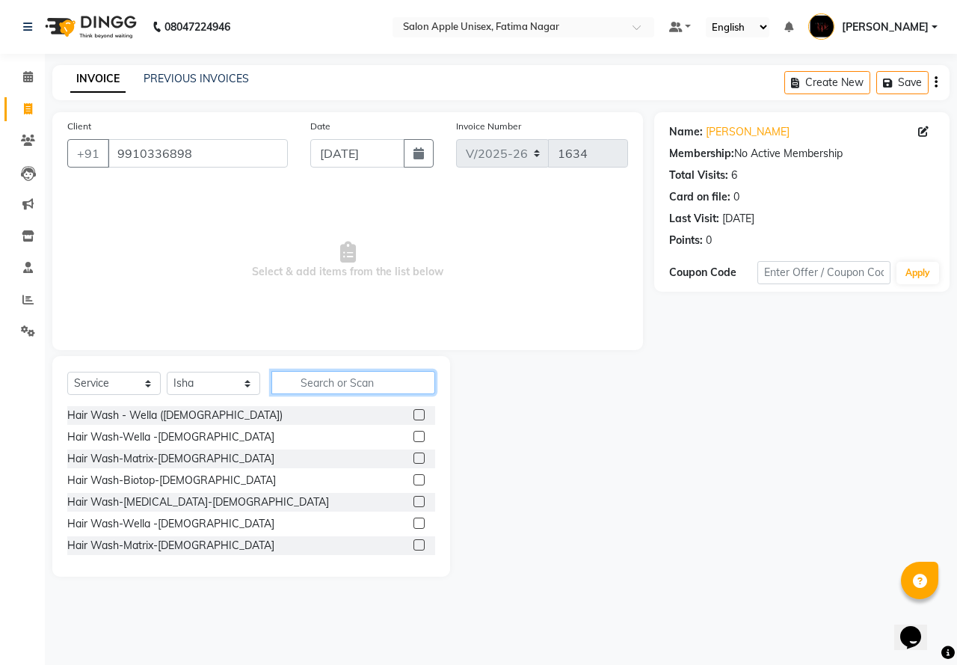
click at [307, 387] on input "text" at bounding box center [353, 382] width 164 height 23
type input "thr"
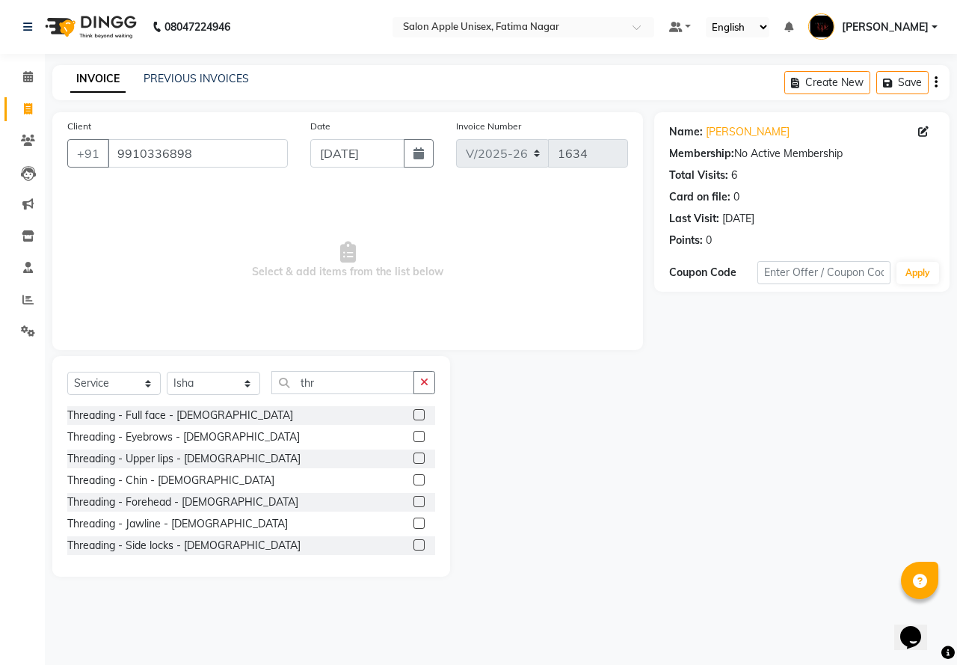
click at [413, 440] on label at bounding box center [418, 436] width 11 height 11
click at [413, 440] on input "checkbox" at bounding box center [418, 437] width 10 height 10
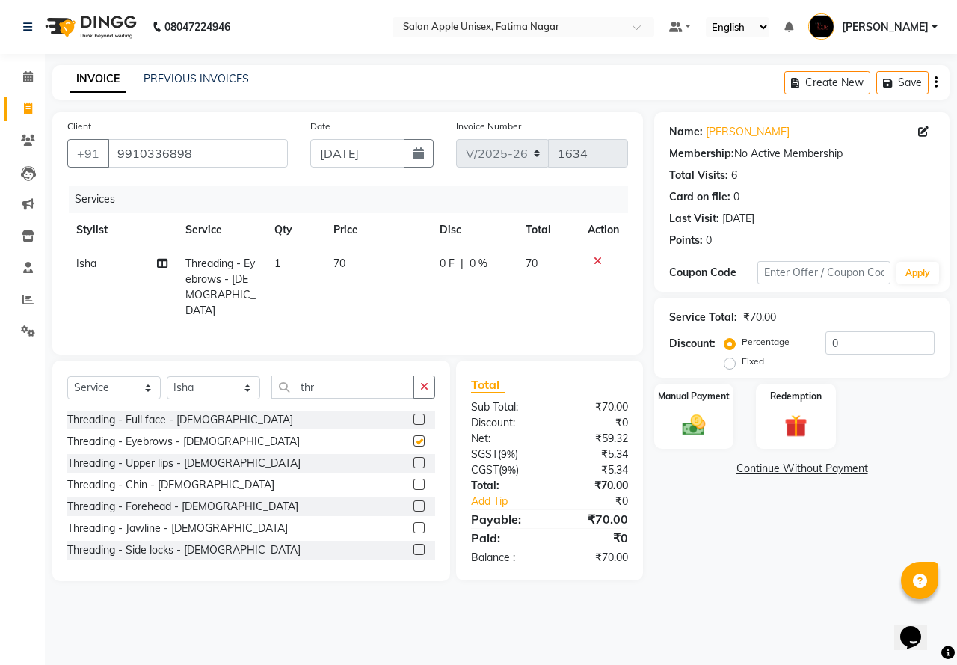
checkbox input "false"
click at [713, 443] on div "Manual Payment" at bounding box center [694, 416] width 83 height 69
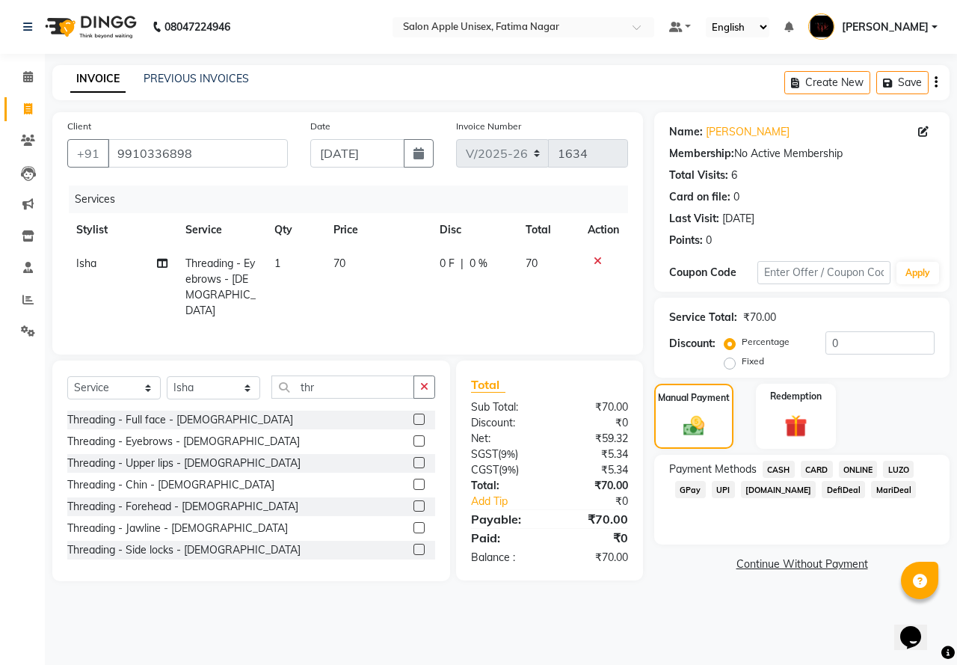
click at [852, 468] on span "ONLINE" at bounding box center [858, 469] width 39 height 17
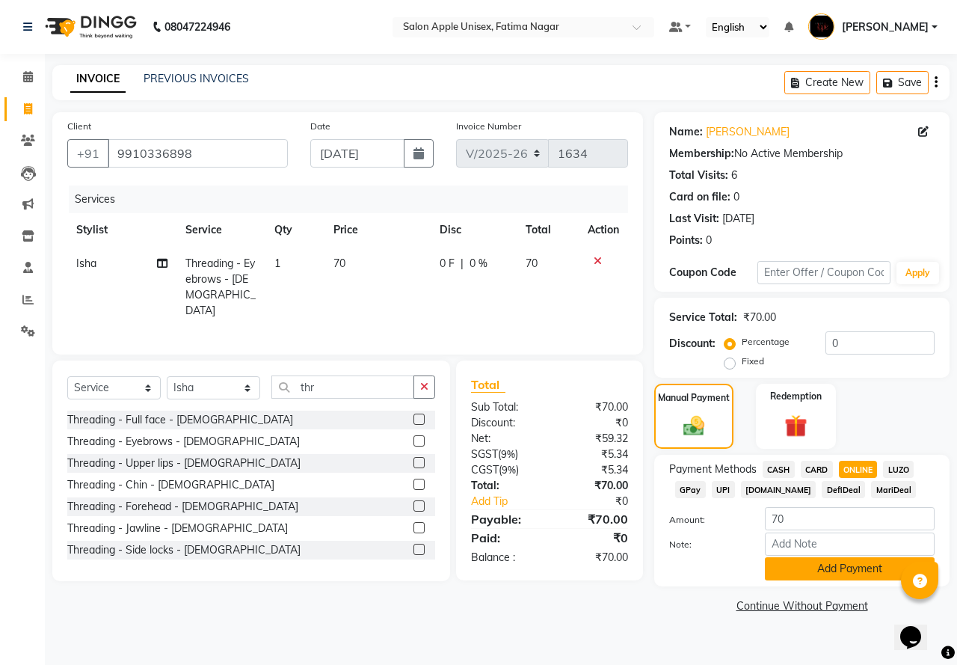
click at [816, 564] on button "Add Payment" at bounding box center [850, 568] width 170 height 23
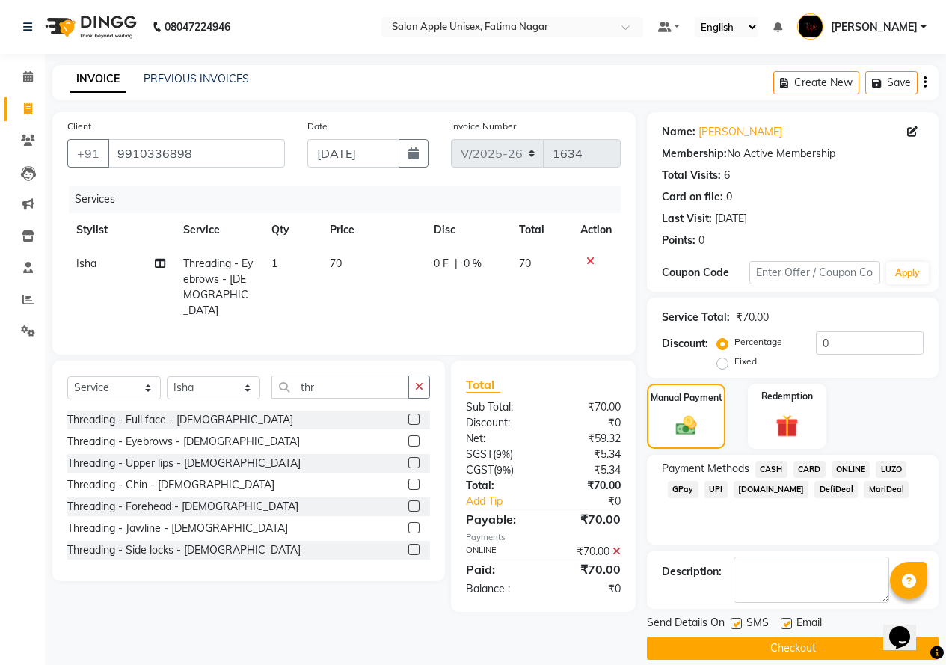
click at [807, 643] on button "Checkout" at bounding box center [793, 647] width 292 height 23
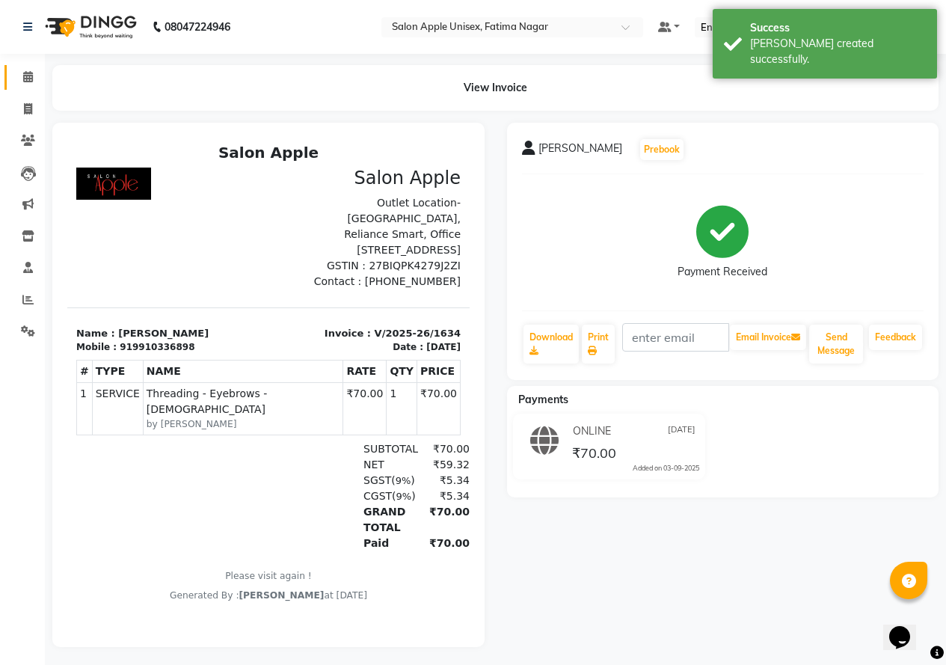
click at [27, 86] on link "Calendar" at bounding box center [22, 77] width 36 height 25
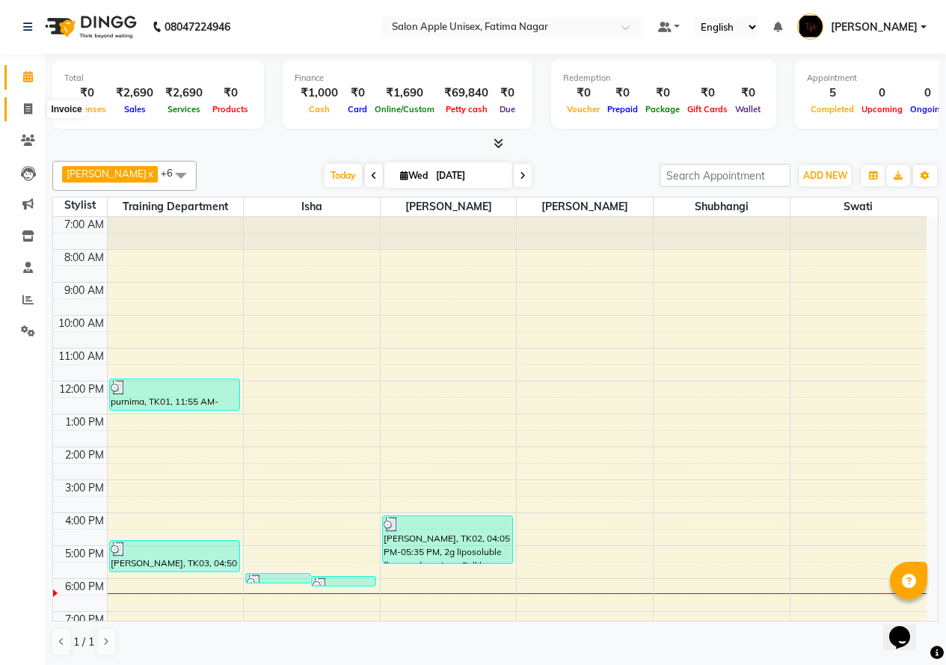
click at [31, 114] on icon at bounding box center [28, 108] width 8 height 11
select select "service"
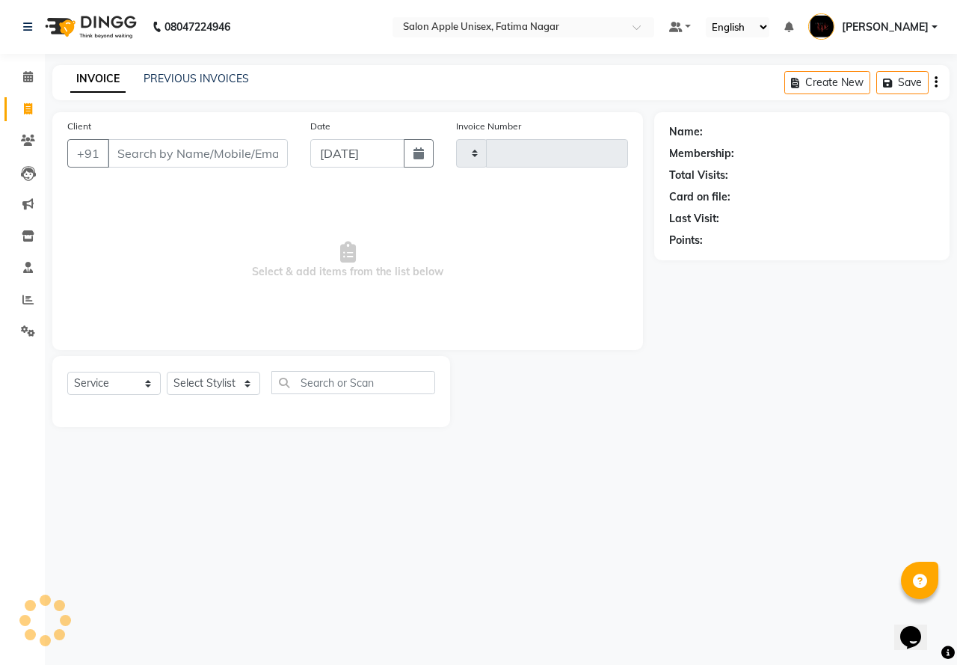
type input "1635"
select select "118"
click at [141, 152] on input "Client" at bounding box center [198, 153] width 180 height 28
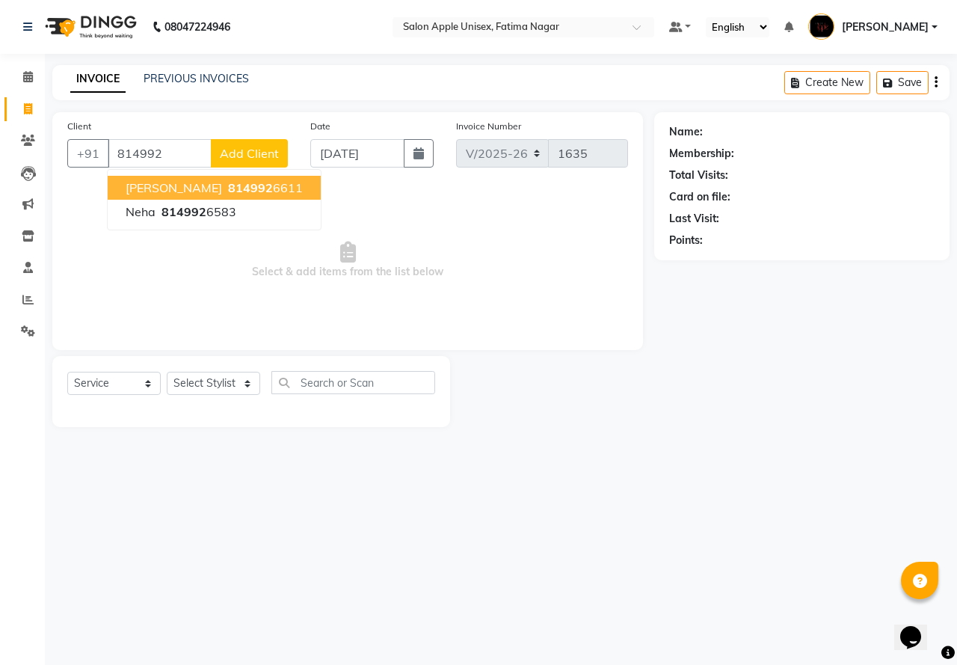
click at [228, 185] on span "814992" at bounding box center [250, 187] width 45 height 15
type input "8149926611"
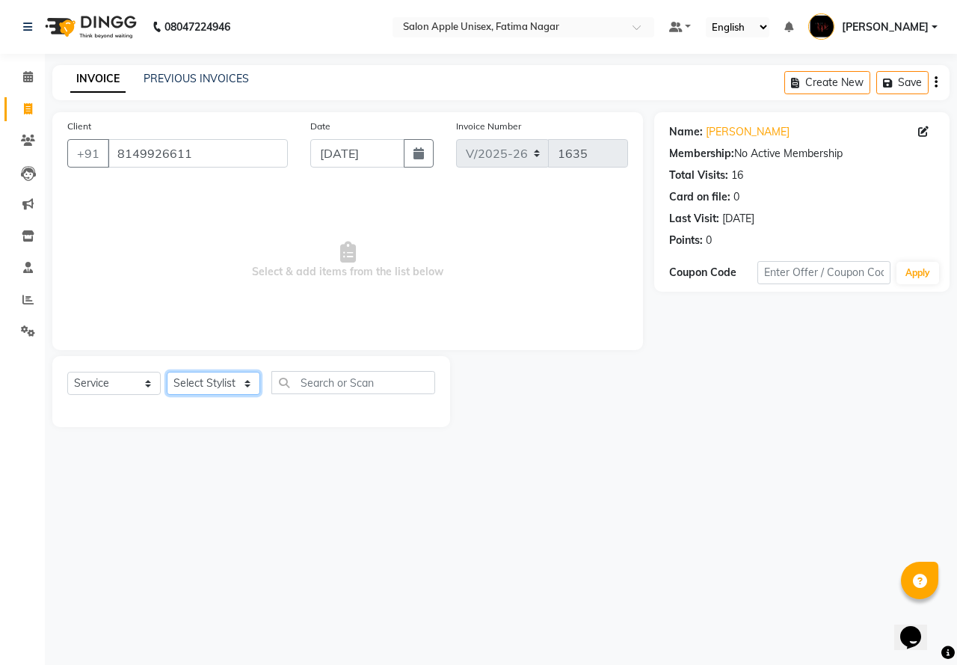
click at [222, 387] on select "Select Stylist [PERSON_NAME] [PERSON_NAME] [PERSON_NAME] [PERSON_NAME] Training…" at bounding box center [213, 383] width 93 height 23
select select "11051"
click at [167, 372] on select "Select Stylist [PERSON_NAME] [PERSON_NAME] [PERSON_NAME] [PERSON_NAME] Training…" at bounding box center [213, 383] width 93 height 23
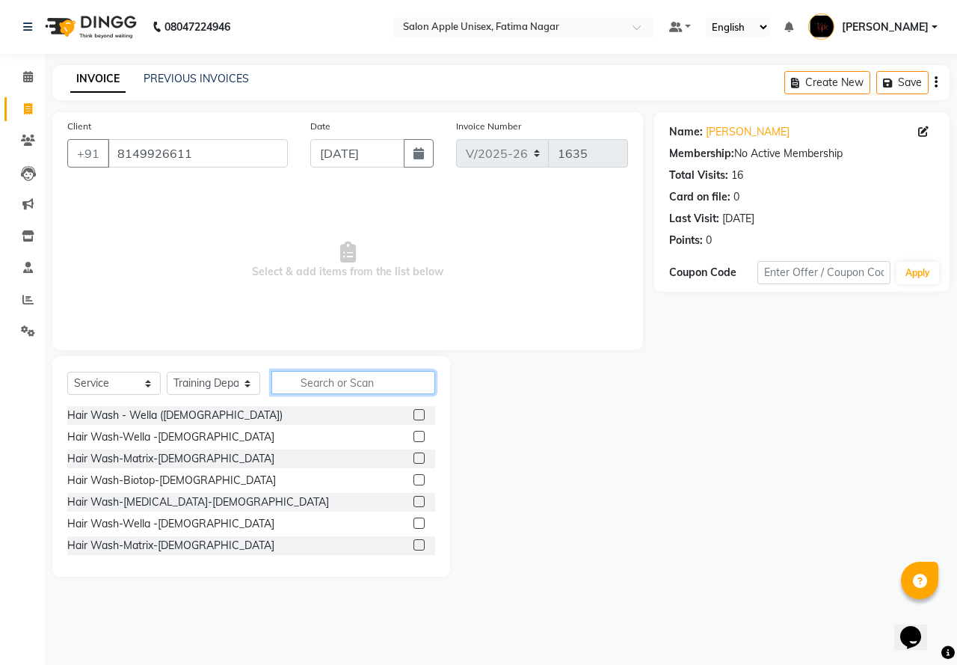
click at [359, 382] on input "text" at bounding box center [353, 382] width 164 height 23
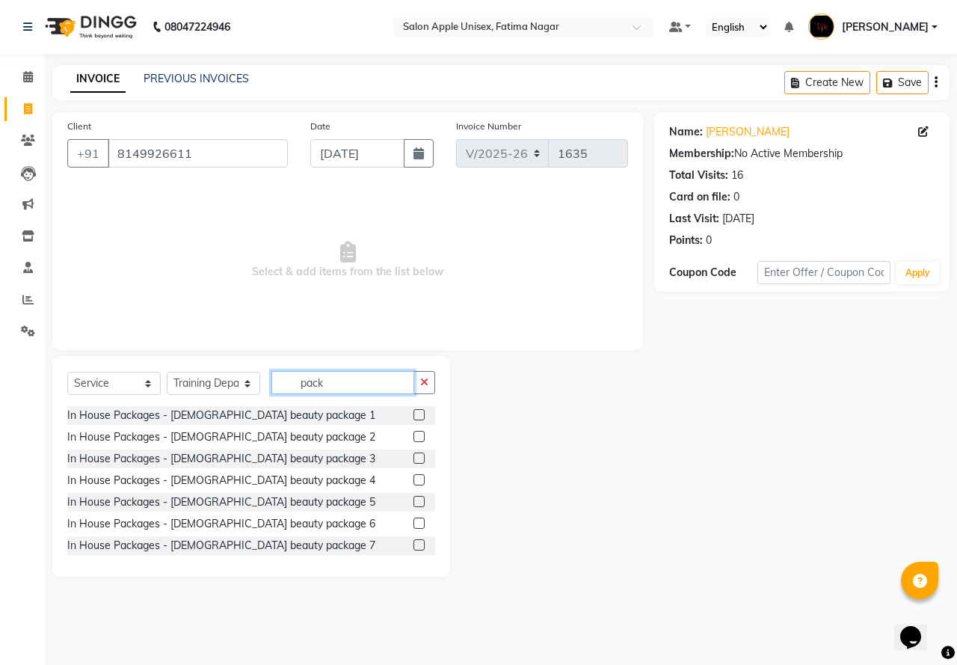
type input "pack"
click at [413, 414] on label at bounding box center [418, 414] width 11 height 11
click at [413, 414] on input "checkbox" at bounding box center [418, 415] width 10 height 10
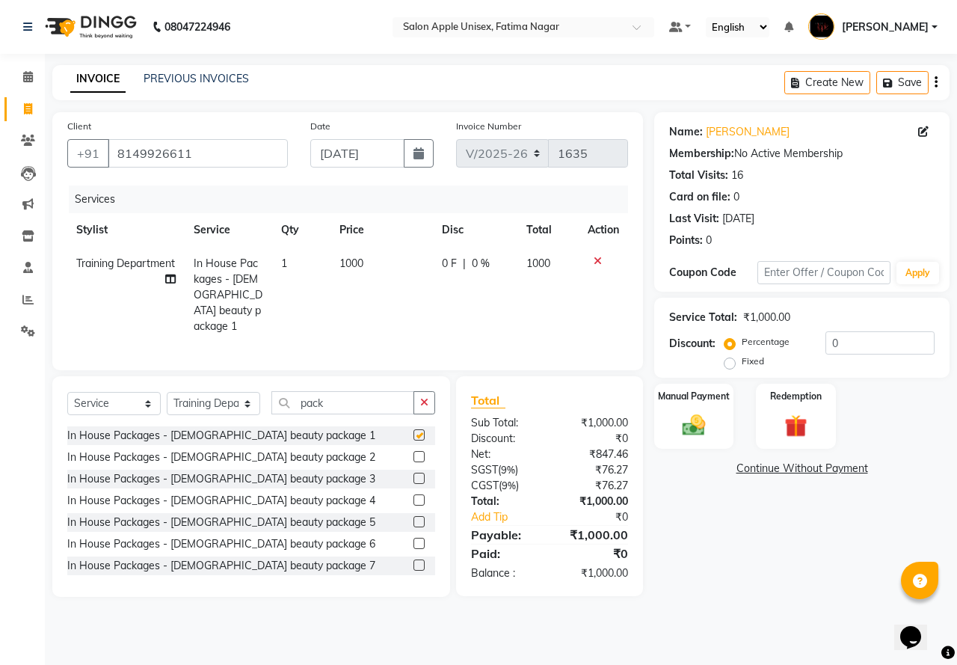
checkbox input "false"
click at [680, 425] on img at bounding box center [693, 425] width 39 height 28
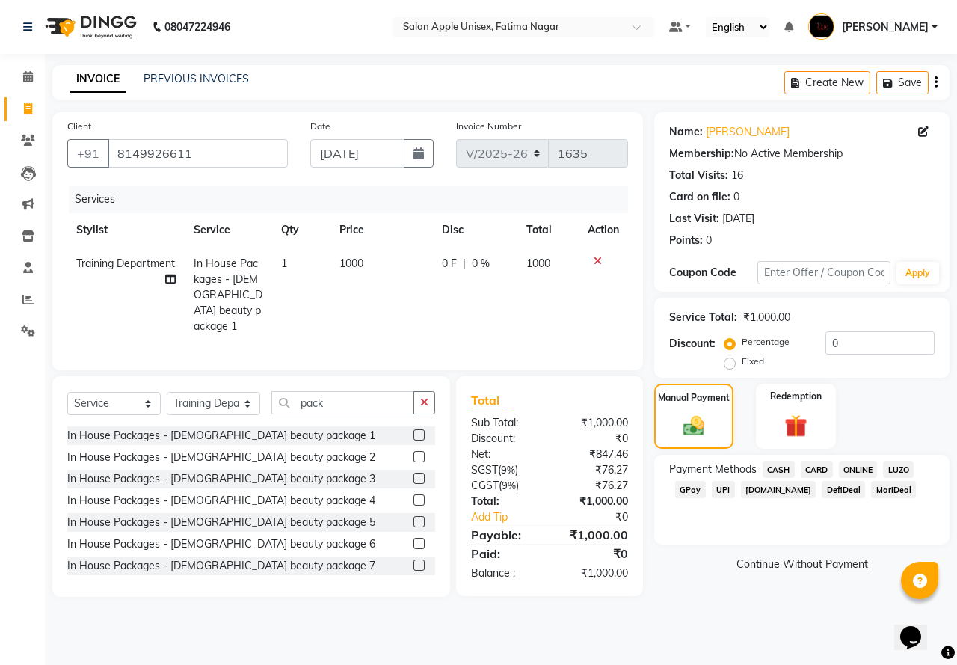
click at [790, 473] on span "CASH" at bounding box center [779, 469] width 32 height 17
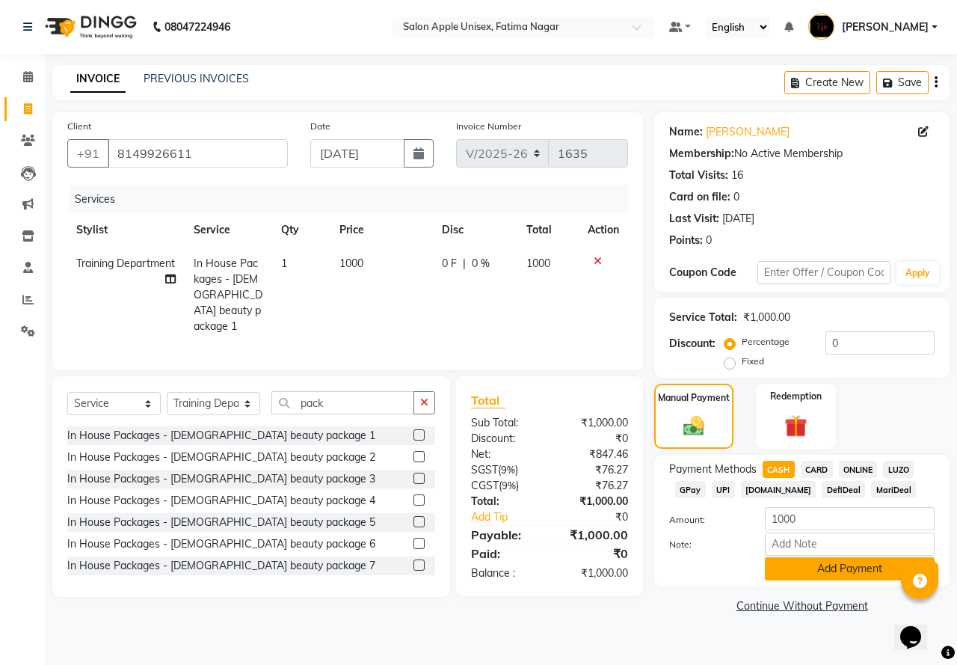
click at [794, 567] on button "Add Payment" at bounding box center [850, 568] width 170 height 23
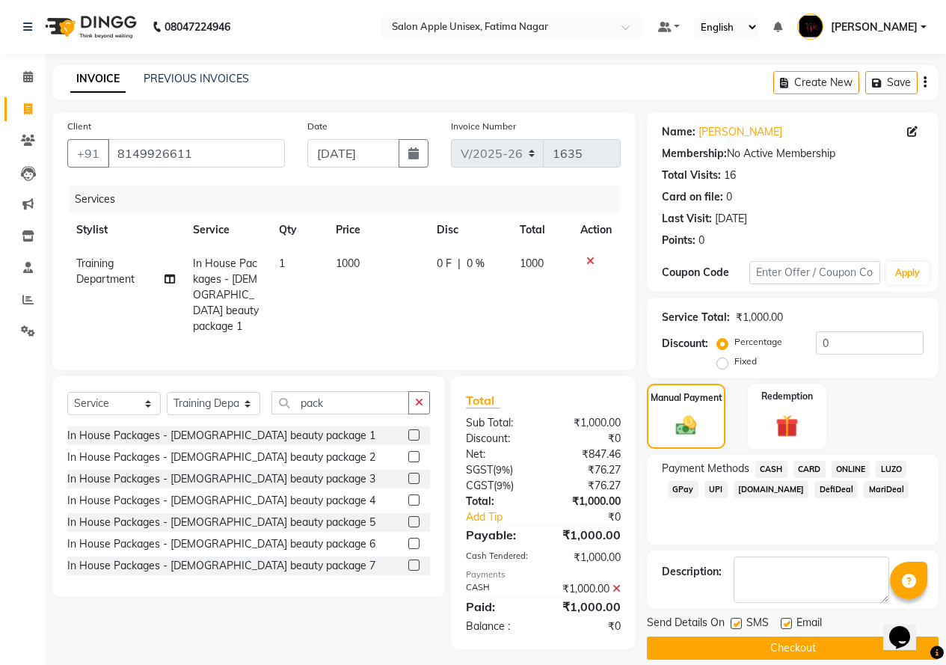
click at [748, 640] on button "Checkout" at bounding box center [793, 647] width 292 height 23
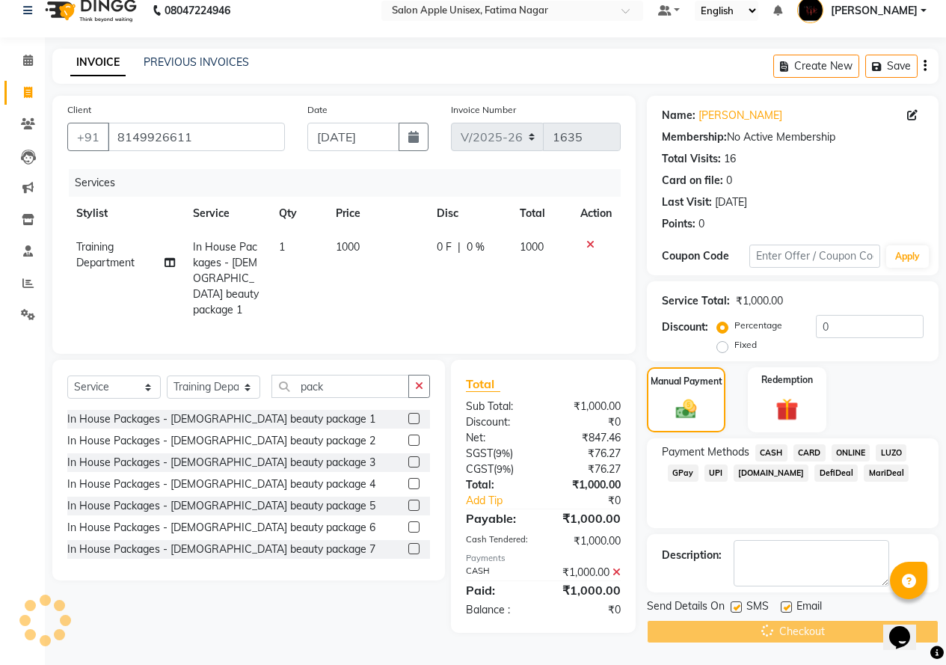
scroll to position [17, 0]
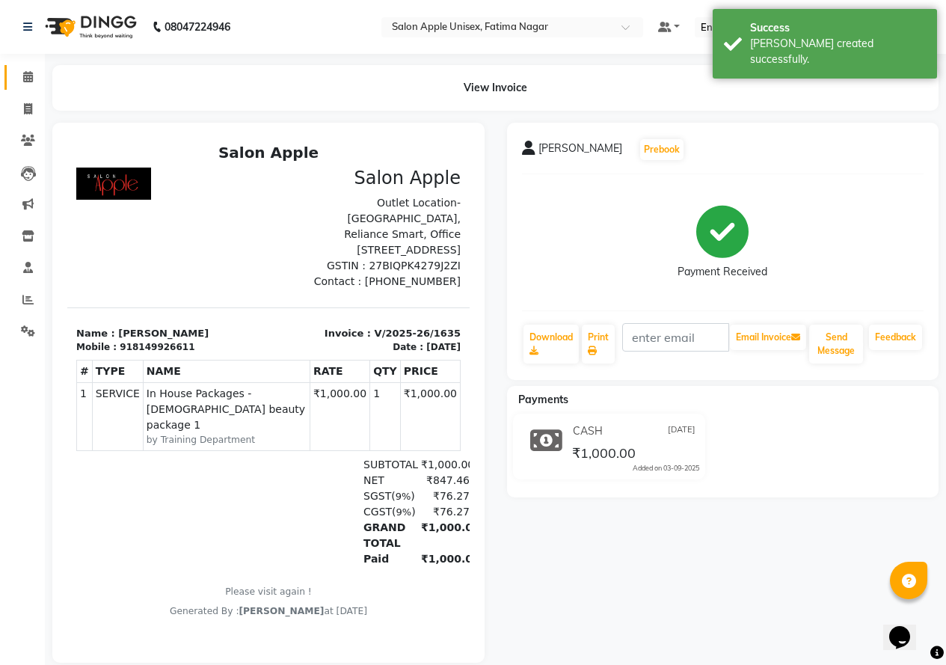
click at [25, 68] on li "Calendar" at bounding box center [22, 77] width 45 height 32
click at [25, 76] on icon at bounding box center [28, 76] width 10 height 11
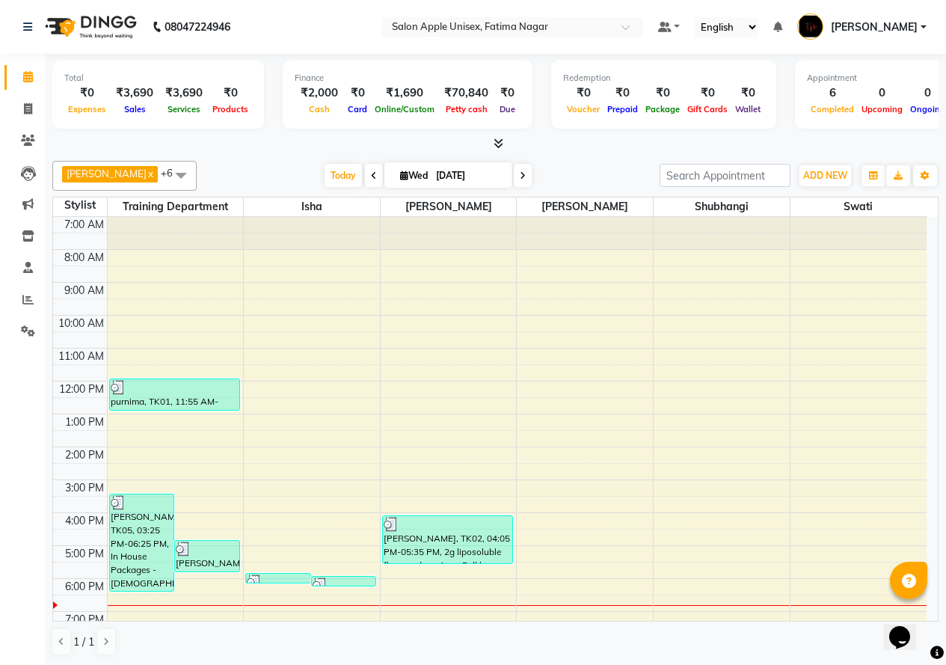
scroll to position [1, 0]
